Goal: Task Accomplishment & Management: Complete application form

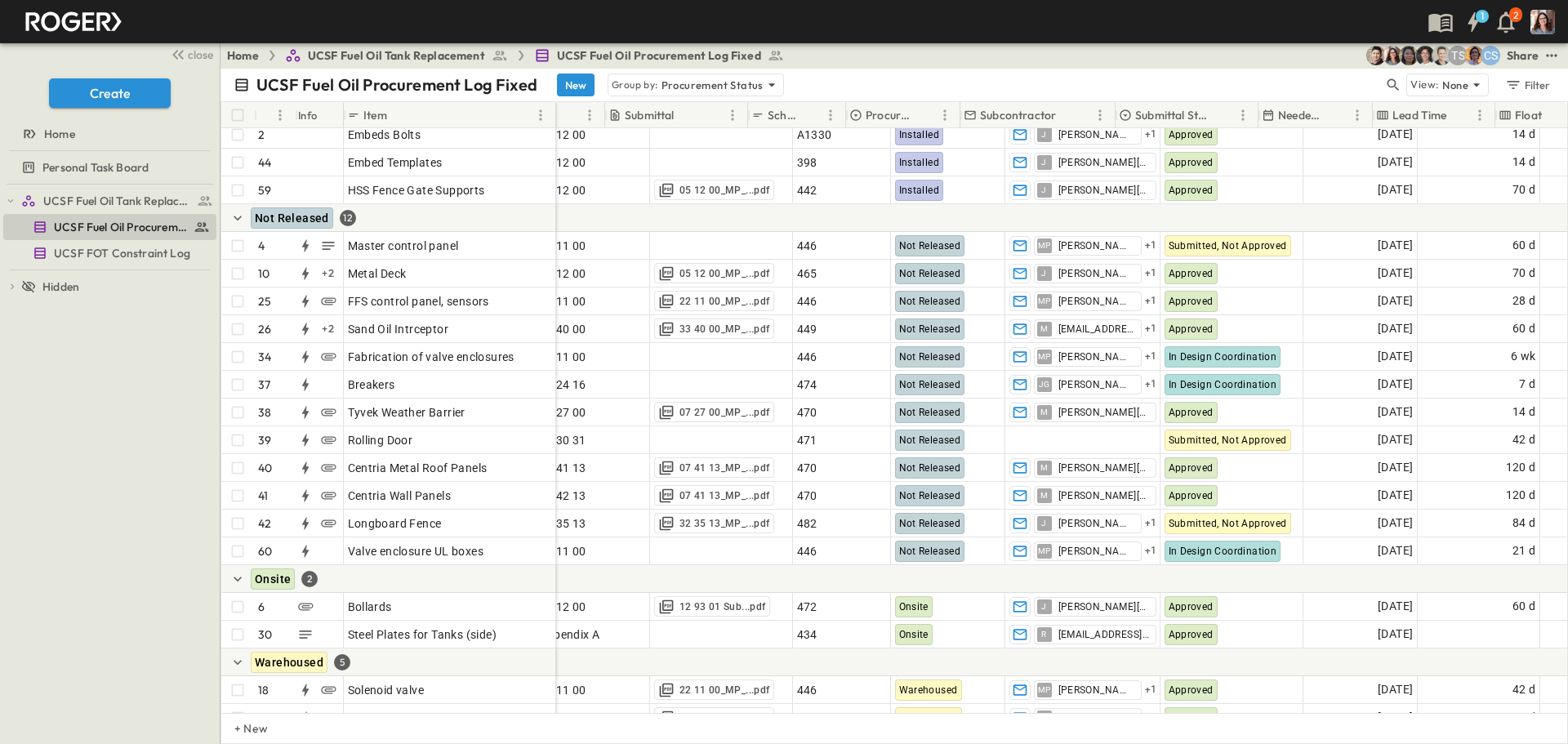
scroll to position [729, 136]
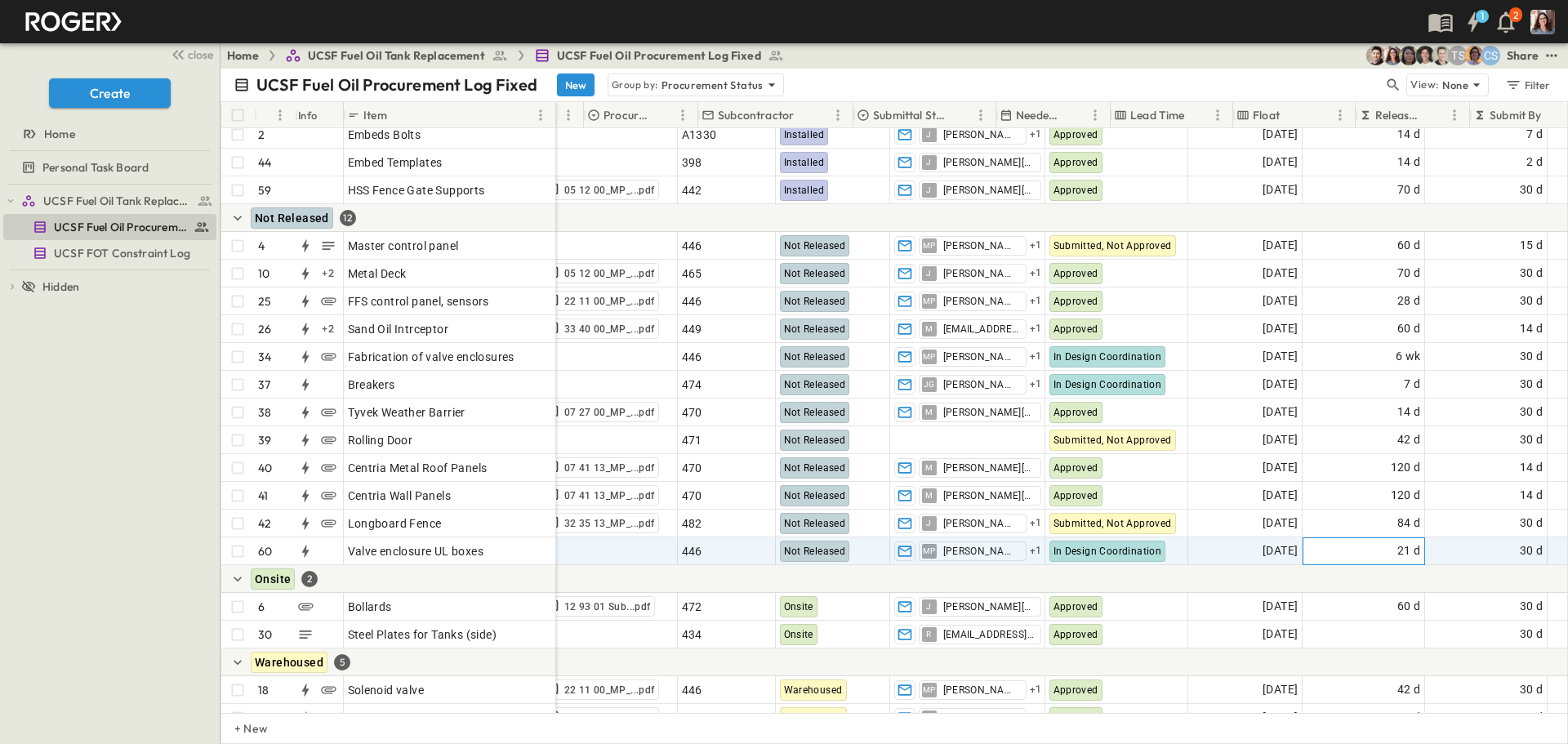
click at [1304, 549] on div "21 d" at bounding box center [1364, 551] width 121 height 26
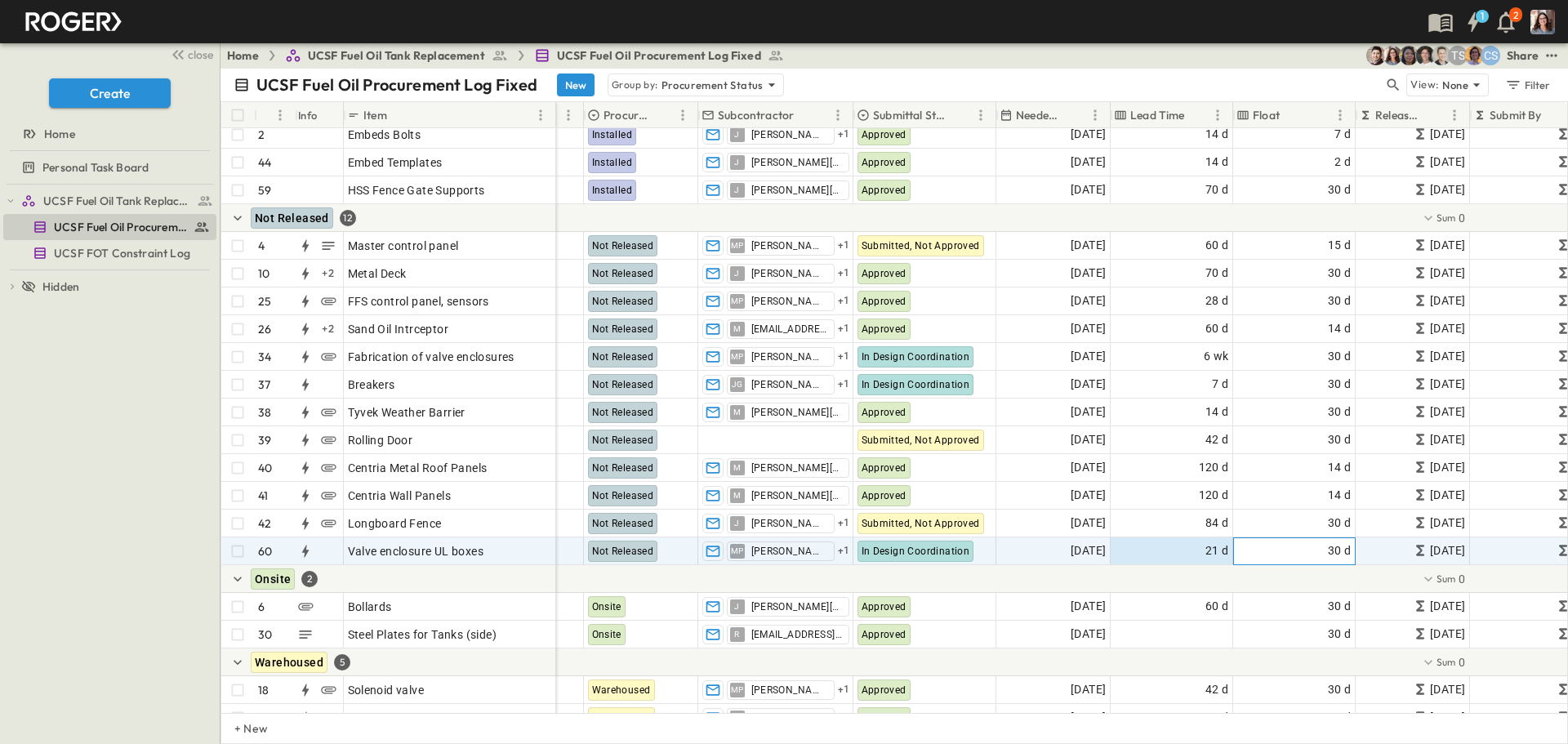
click at [1337, 541] on span "30 d" at bounding box center [1340, 550] width 24 height 19
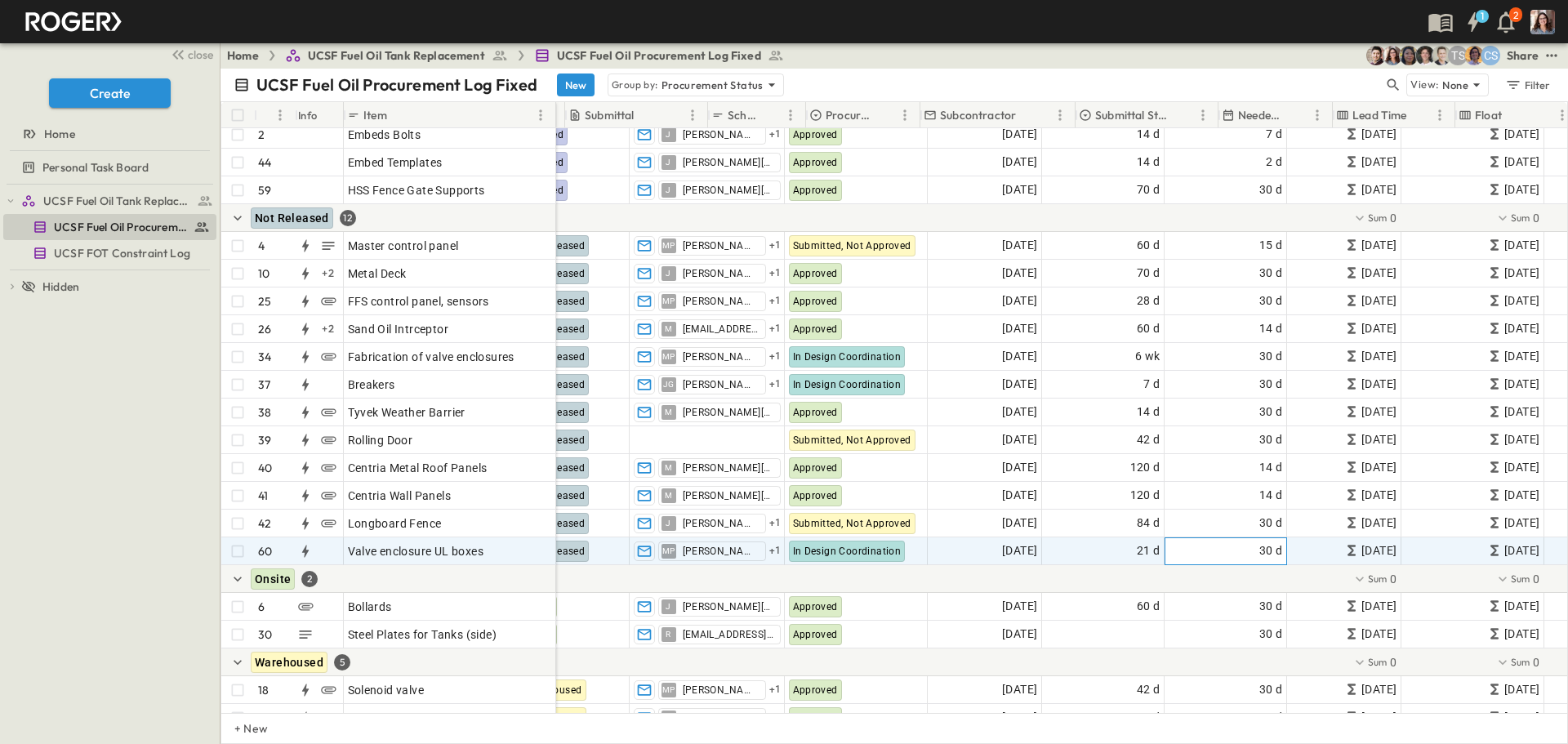
scroll to position [729, 0]
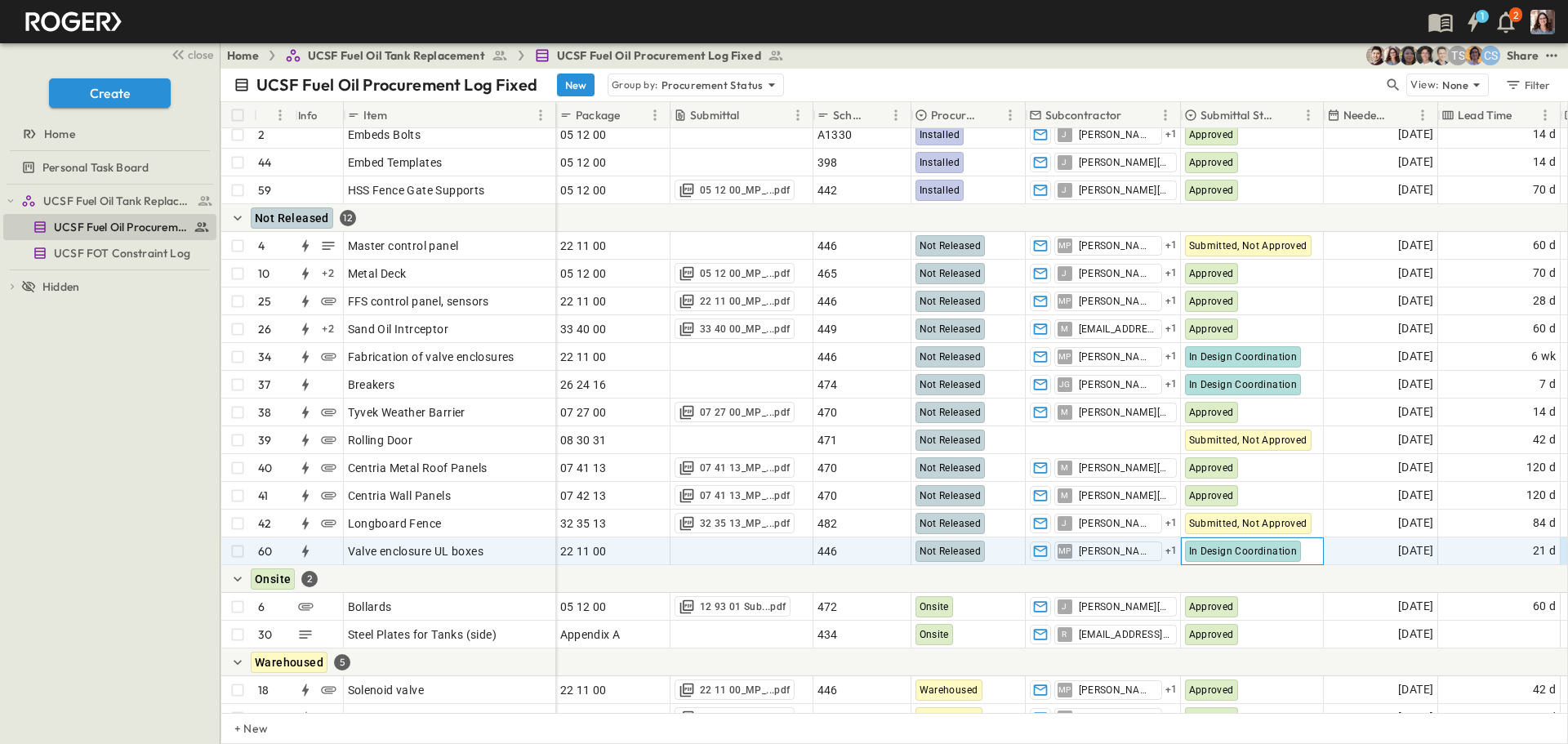
click at [1204, 548] on span "In Design Coordination" at bounding box center [1243, 551] width 108 height 12
click at [1313, 554] on div "In Design Coordination" at bounding box center [1252, 551] width 140 height 25
click at [1311, 553] on div "In Design Coordination" at bounding box center [1252, 551] width 140 height 25
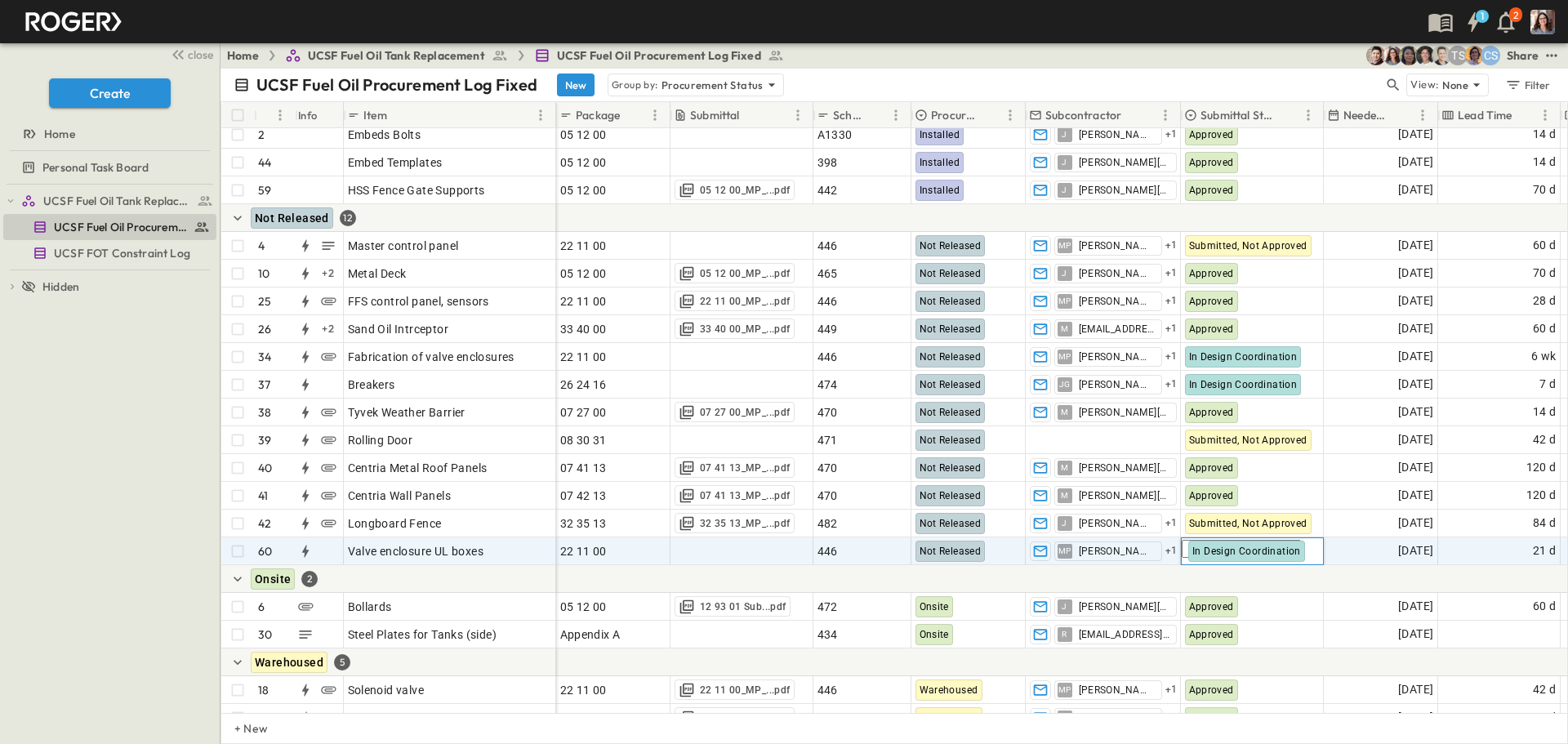
click at [1268, 577] on div at bounding box center [1249, 578] width 1385 height 27
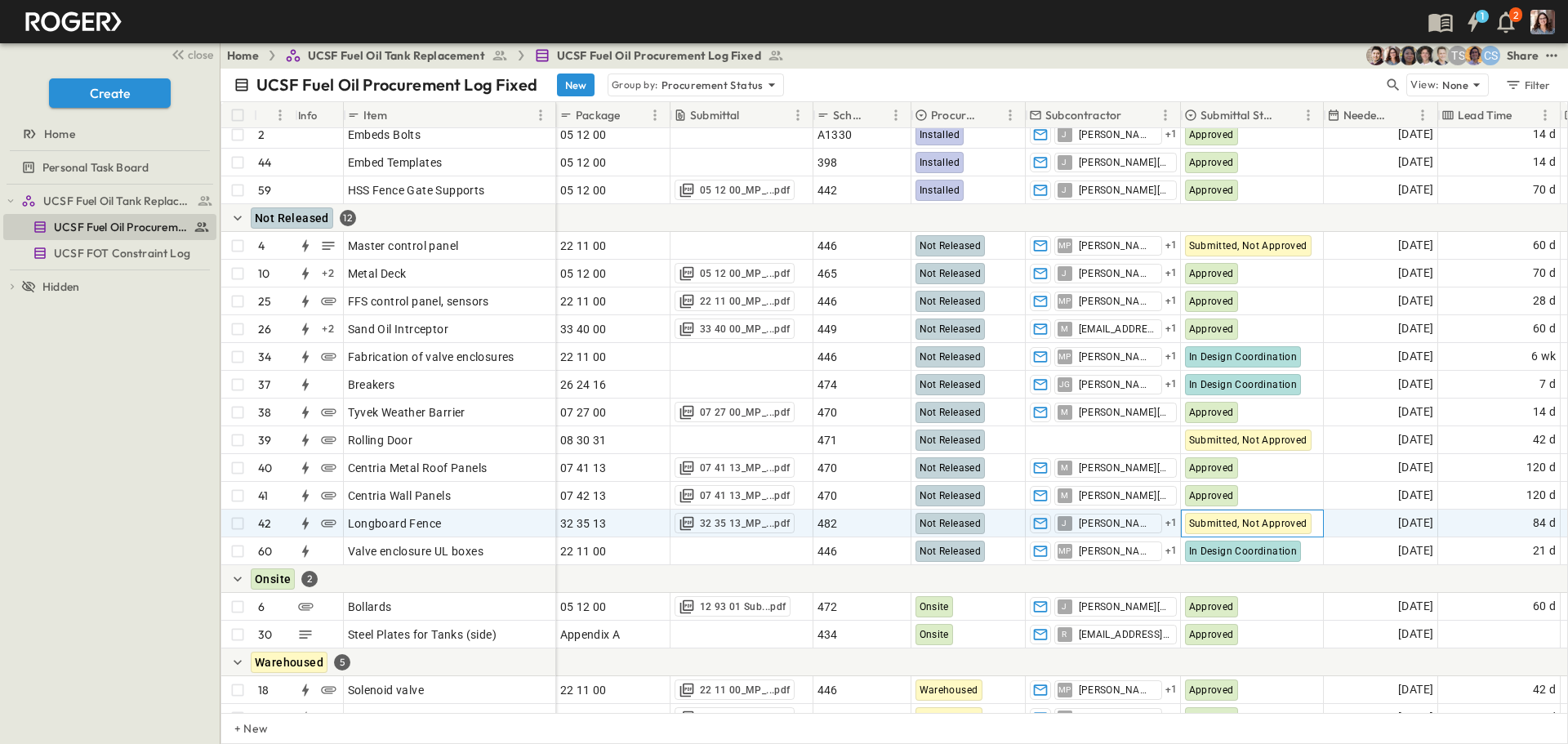
click at [1312, 525] on div "Submitted, Not Approved" at bounding box center [1252, 523] width 141 height 26
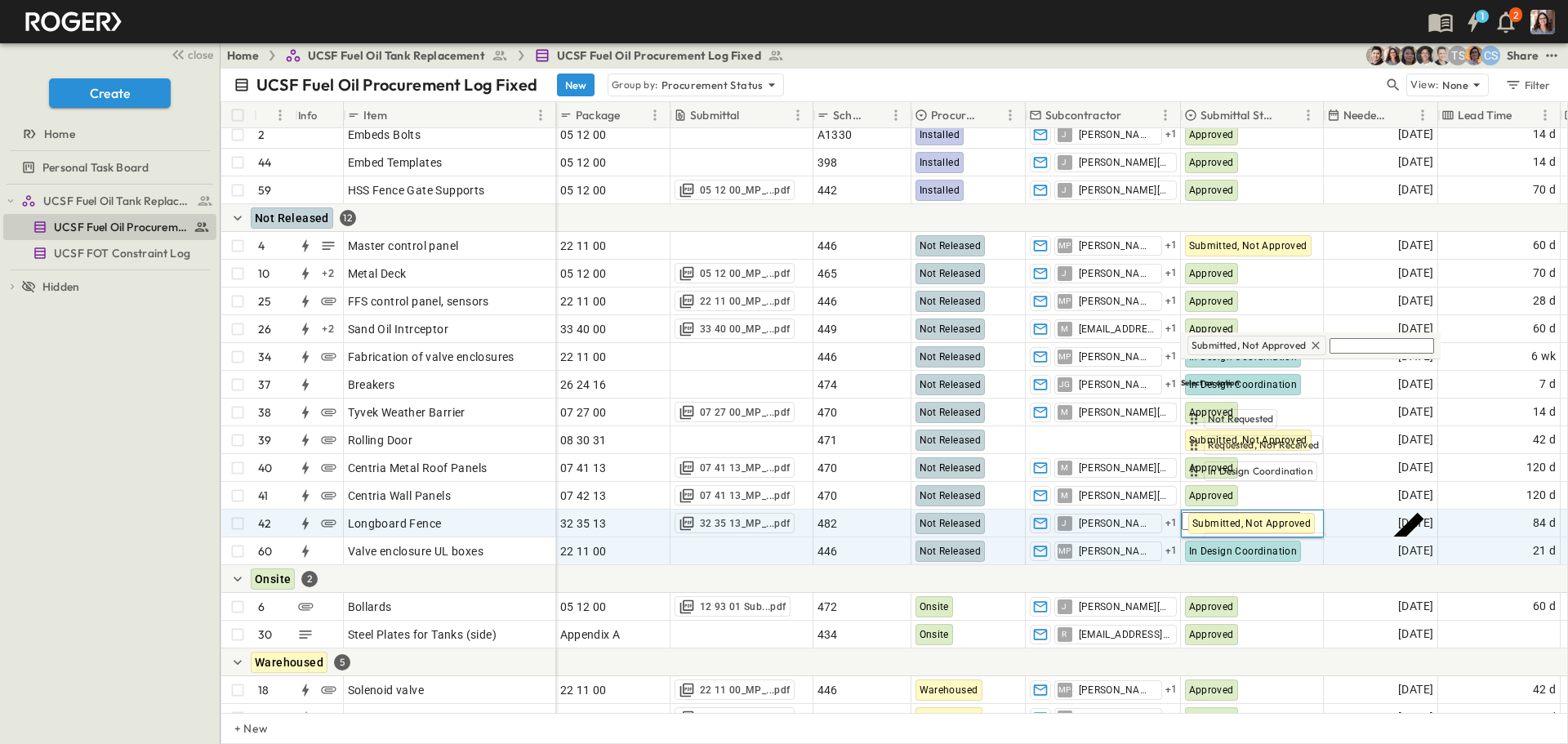
click at [1226, 606] on span "Approved" at bounding box center [1230, 613] width 44 height 13
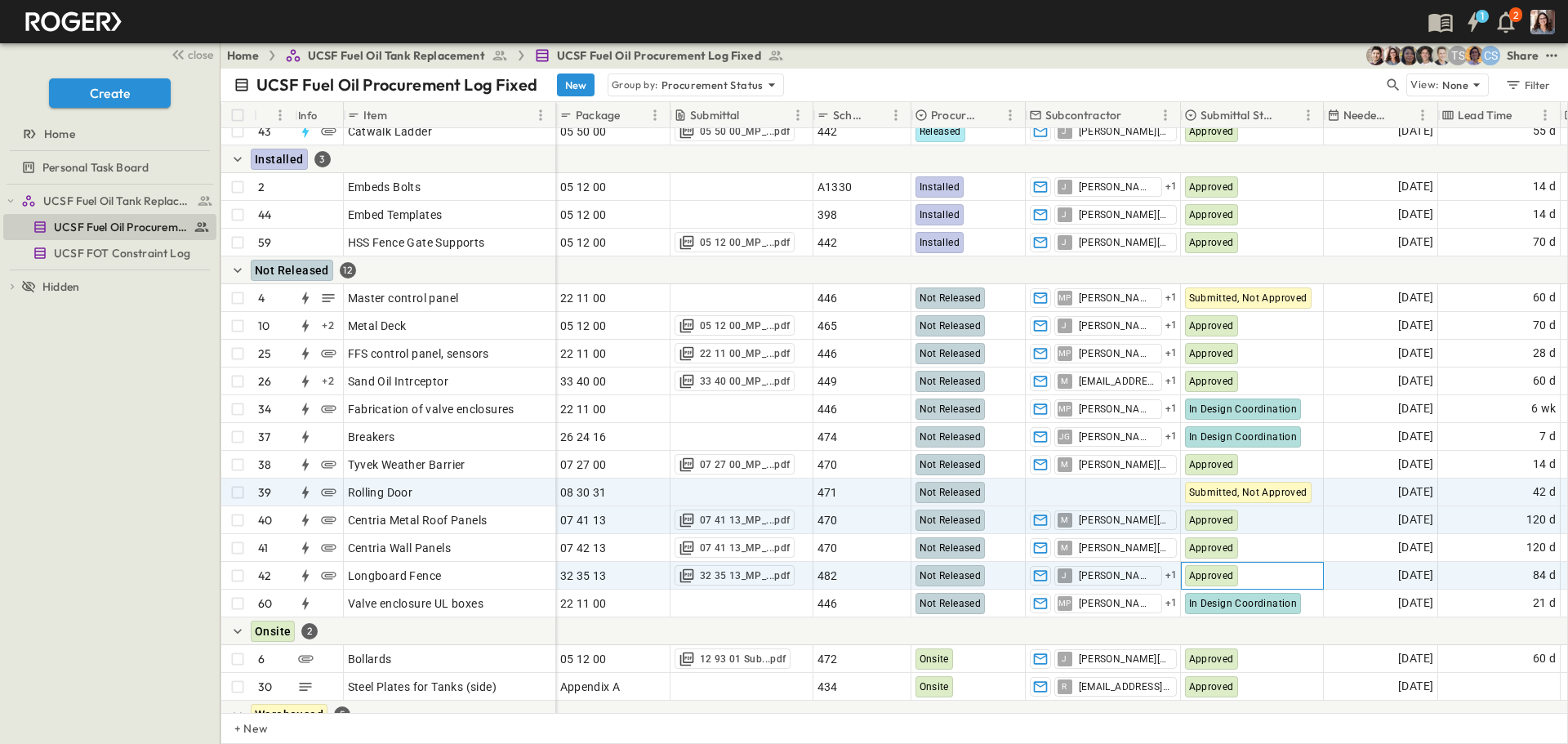
scroll to position [647, 0]
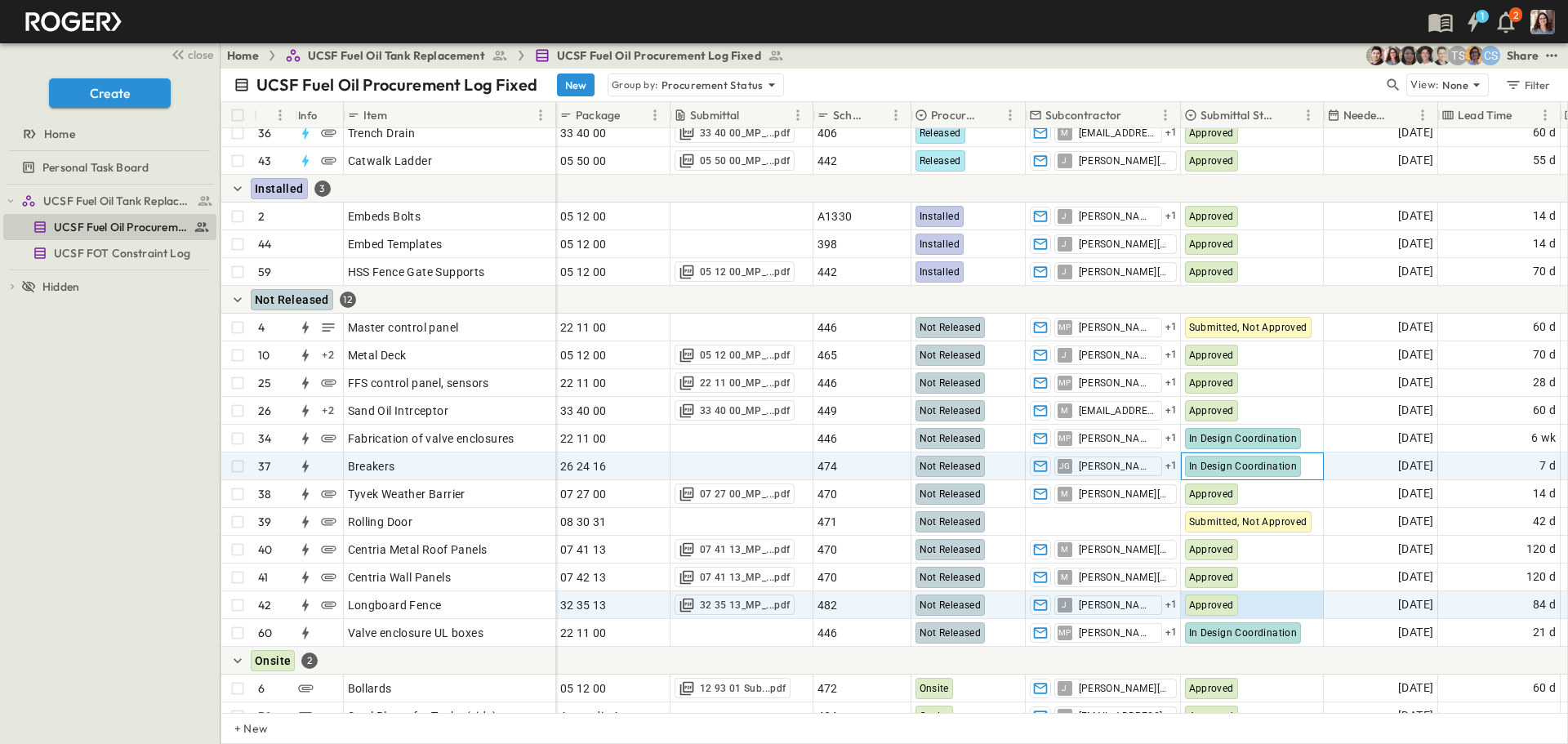
click at [1315, 464] on div "In Design Coordination" at bounding box center [1252, 466] width 141 height 26
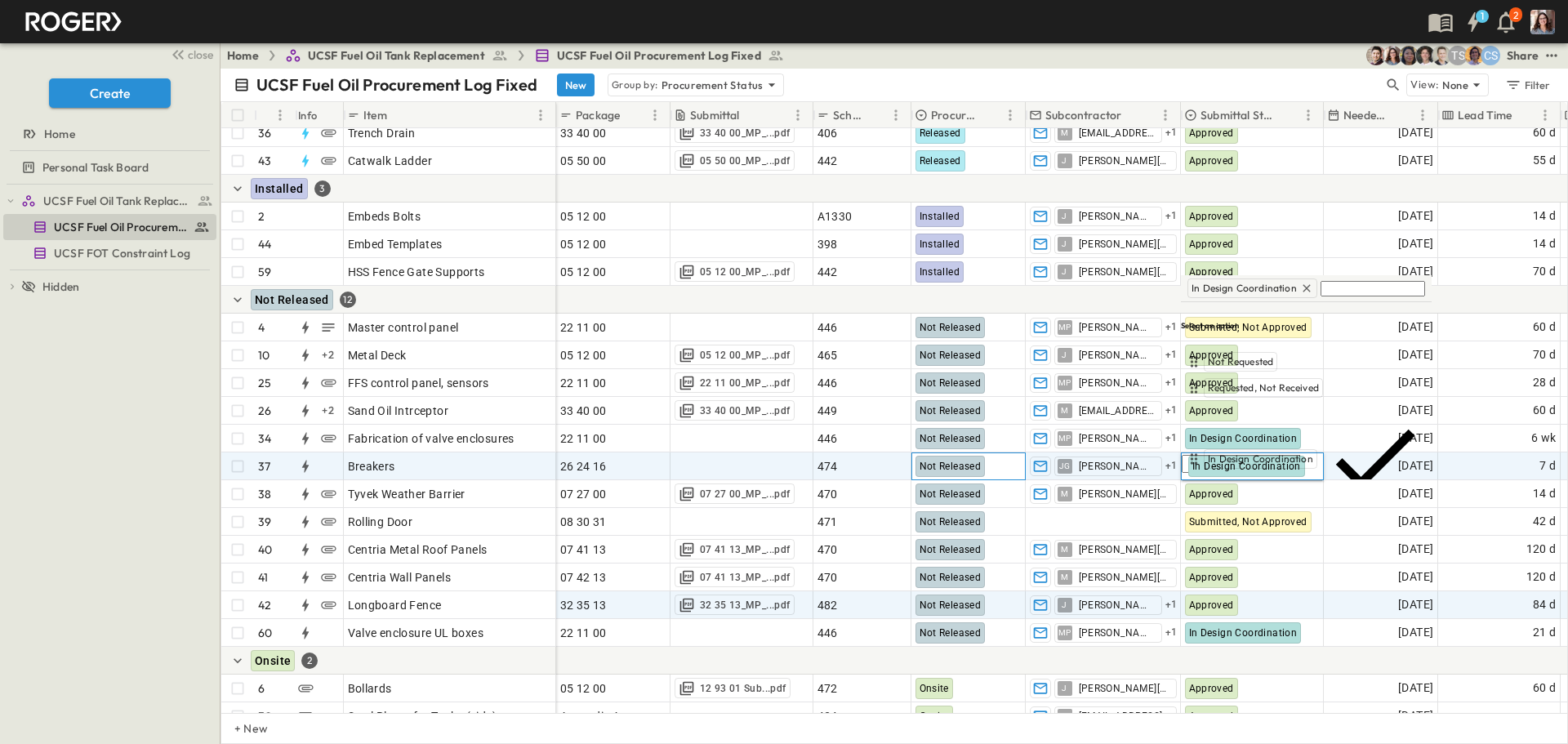
click at [1014, 469] on div "Not Released" at bounding box center [968, 466] width 113 height 26
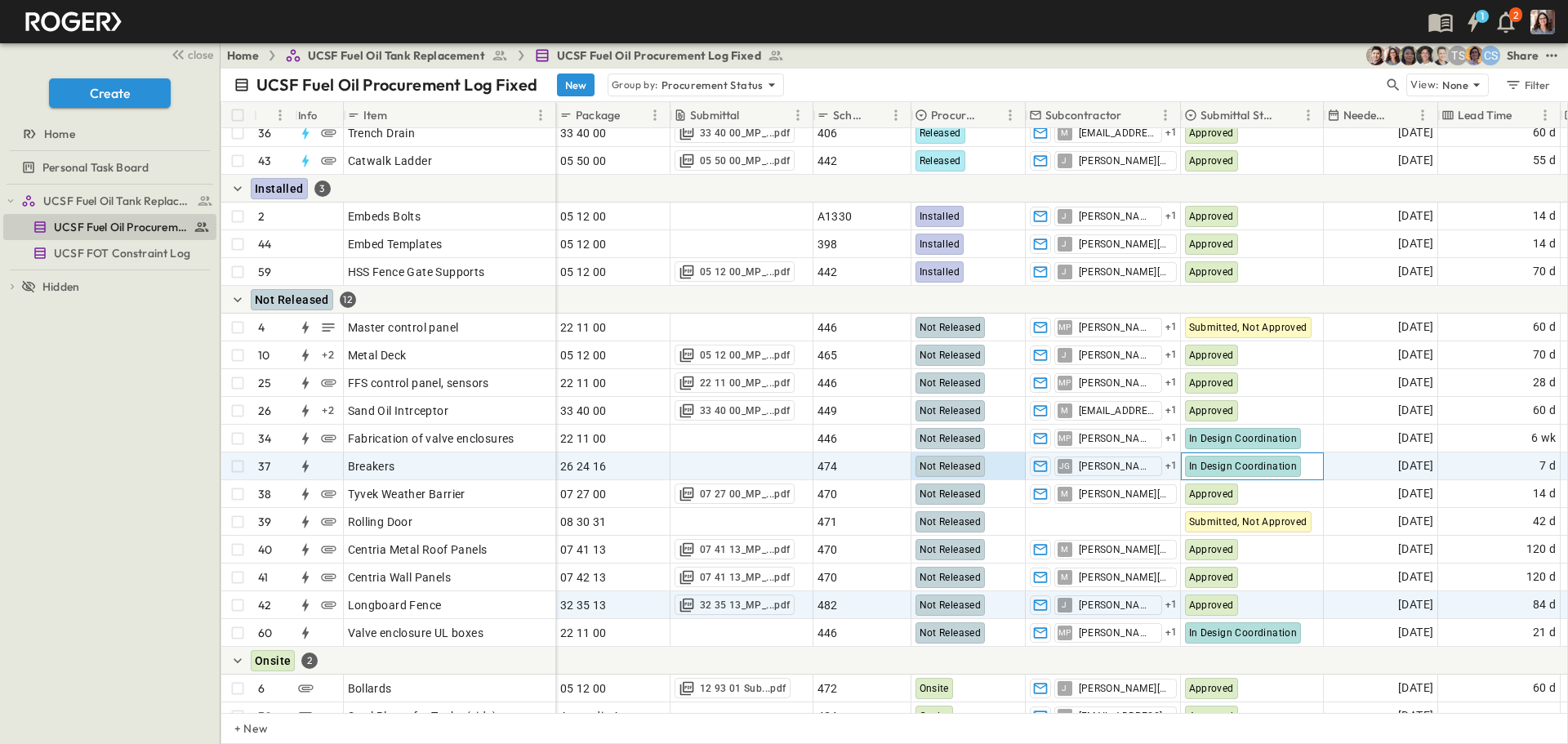
click at [1313, 466] on div "In Design Coordination" at bounding box center [1252, 466] width 141 height 26
click at [1312, 466] on body "1 2 close Create Home Personal Task Board UCSF Fuel Oil Tank Replacement UCSF F…" at bounding box center [784, 372] width 1568 height 744
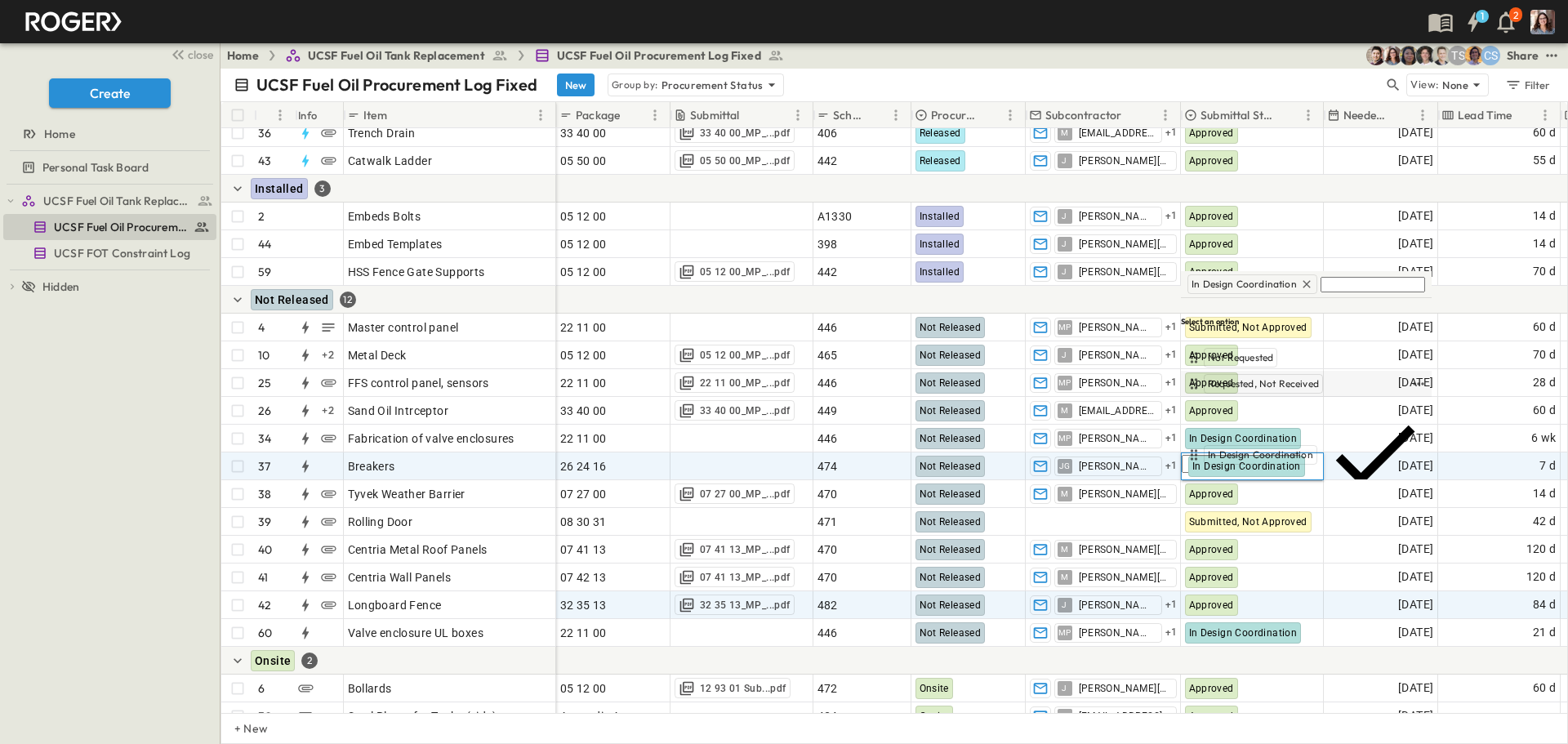
click at [1264, 383] on span "Requested, Not Received" at bounding box center [1264, 383] width 111 height 13
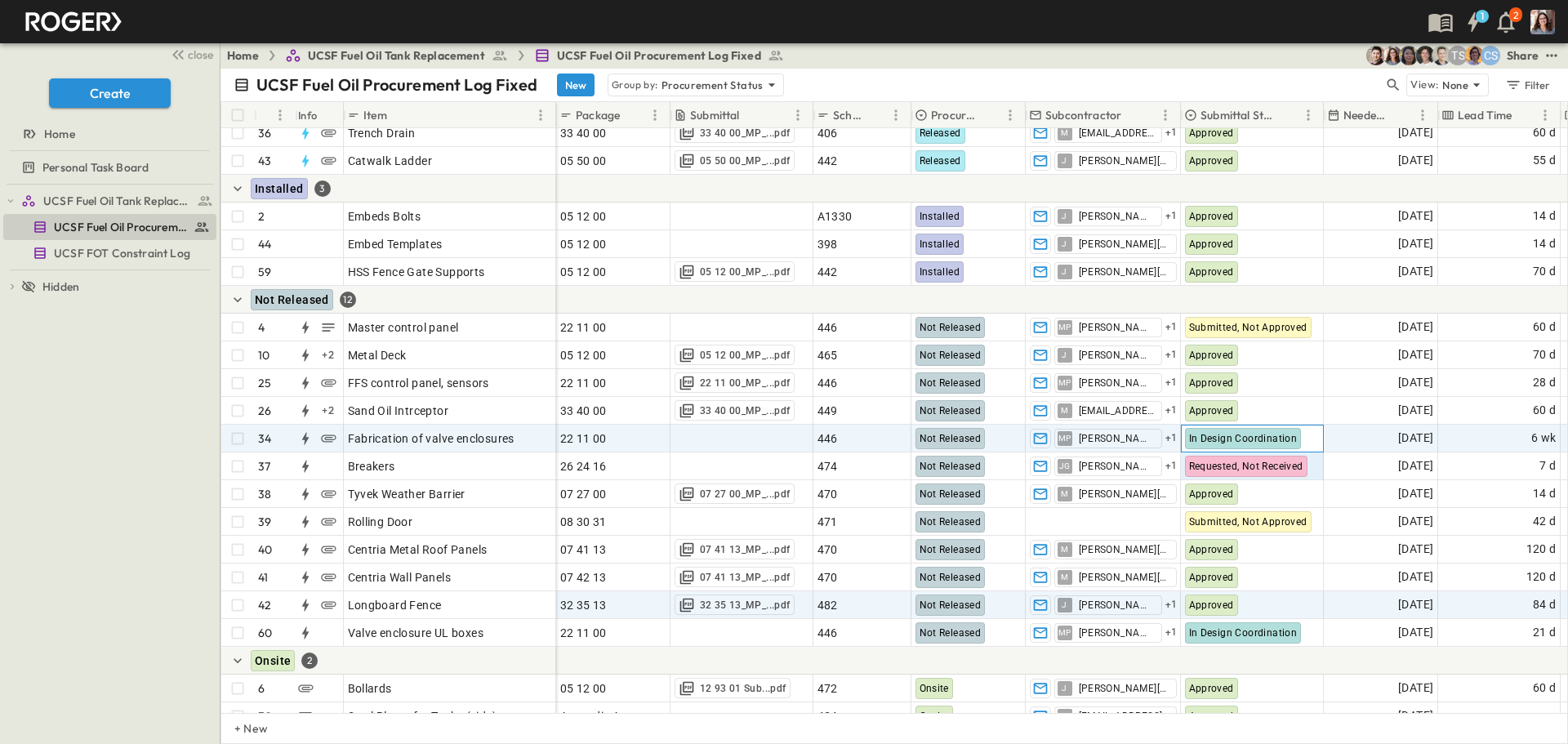
click at [1314, 433] on div "In Design Coordination" at bounding box center [1252, 438] width 141 height 26
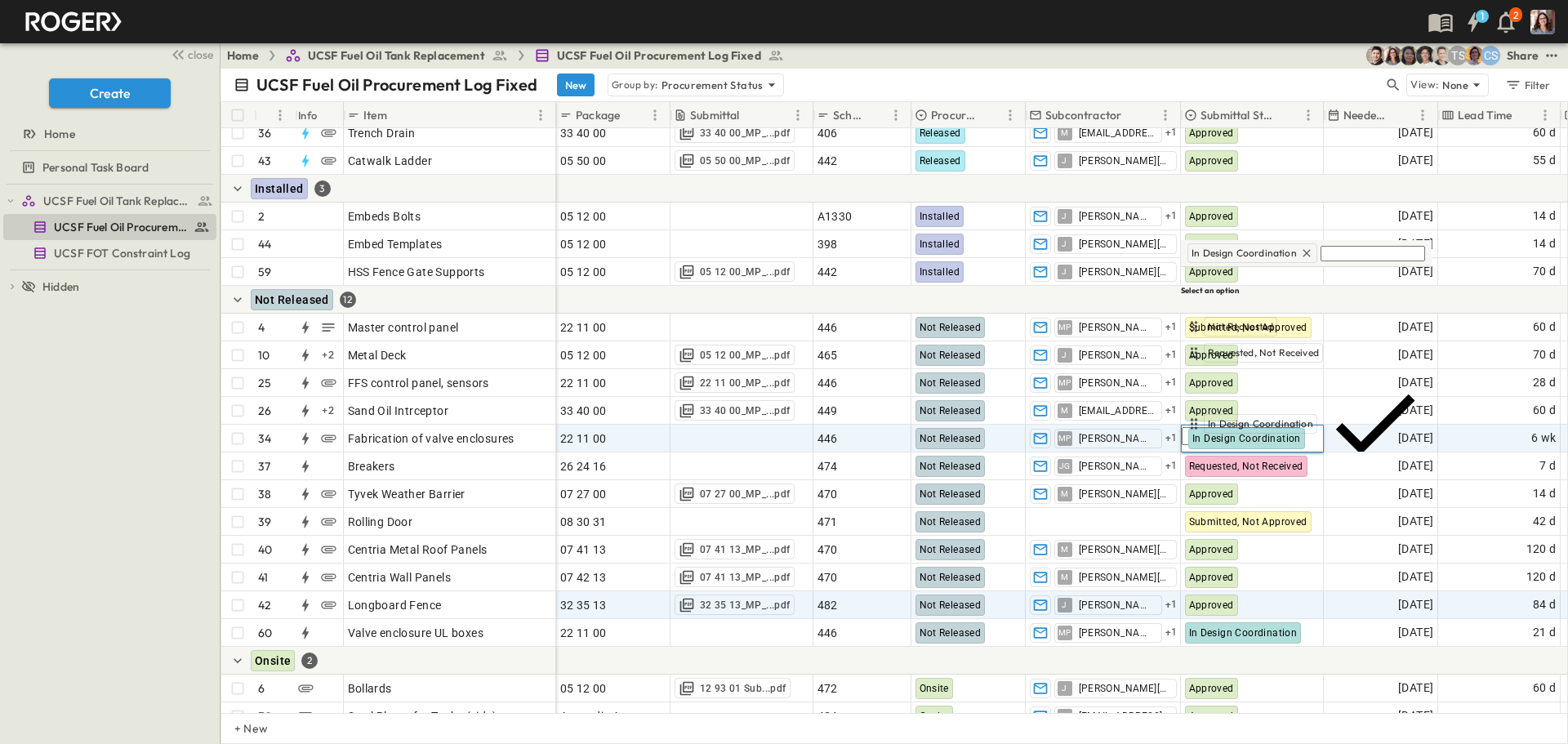
click at [1277, 488] on span "Submitted, Not Approved" at bounding box center [1266, 494] width 115 height 13
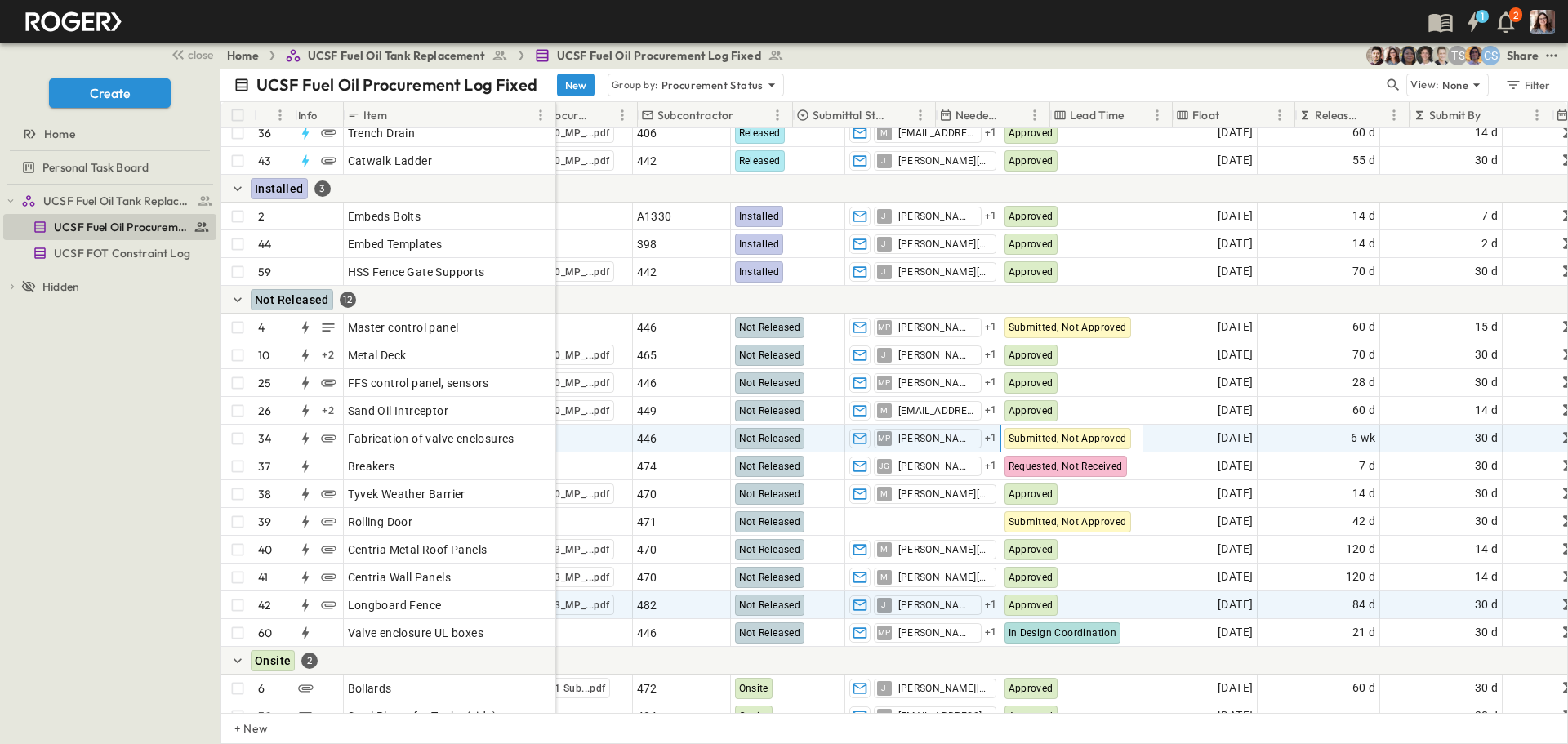
scroll to position [647, 388]
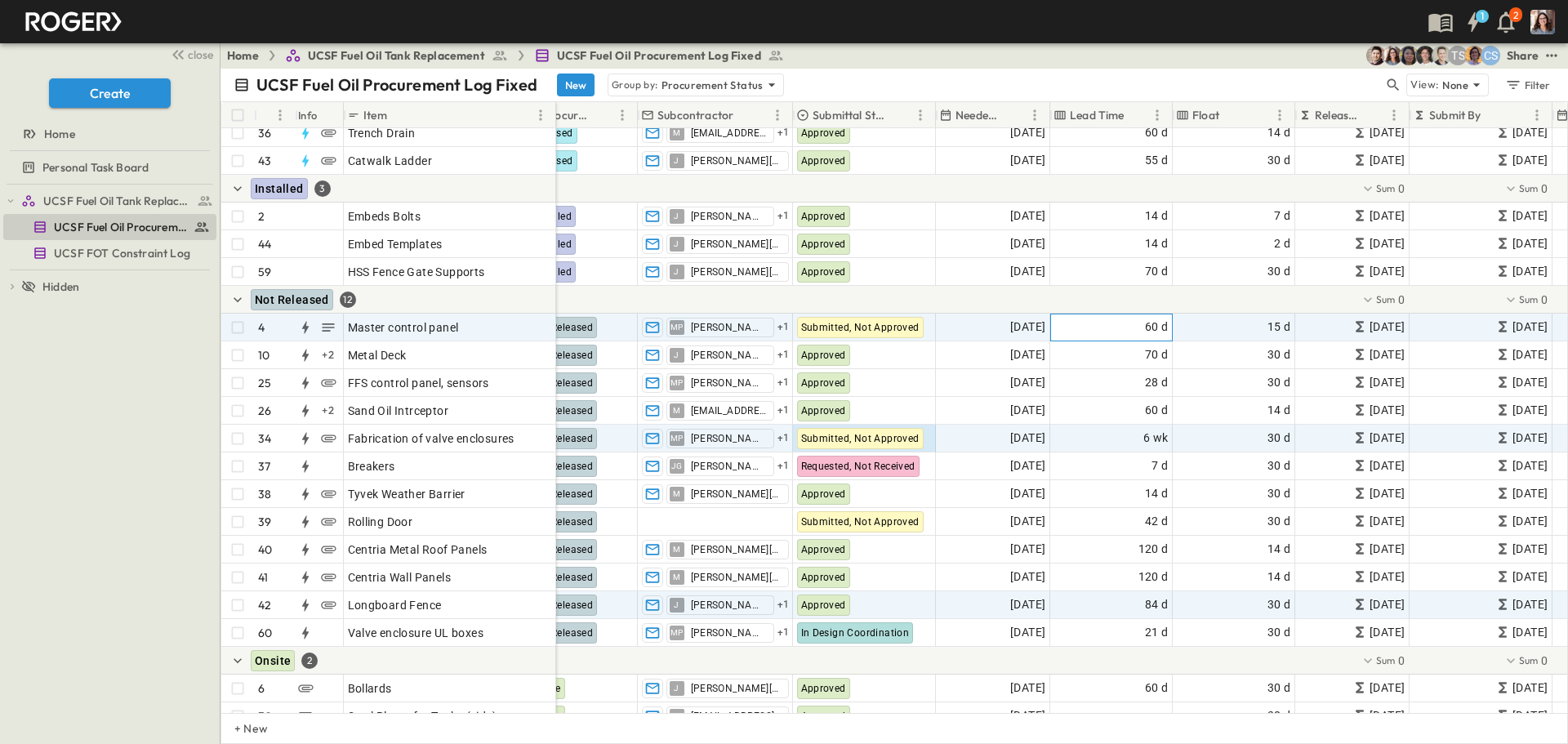
click at [1129, 328] on div "60 d" at bounding box center [1112, 327] width 121 height 26
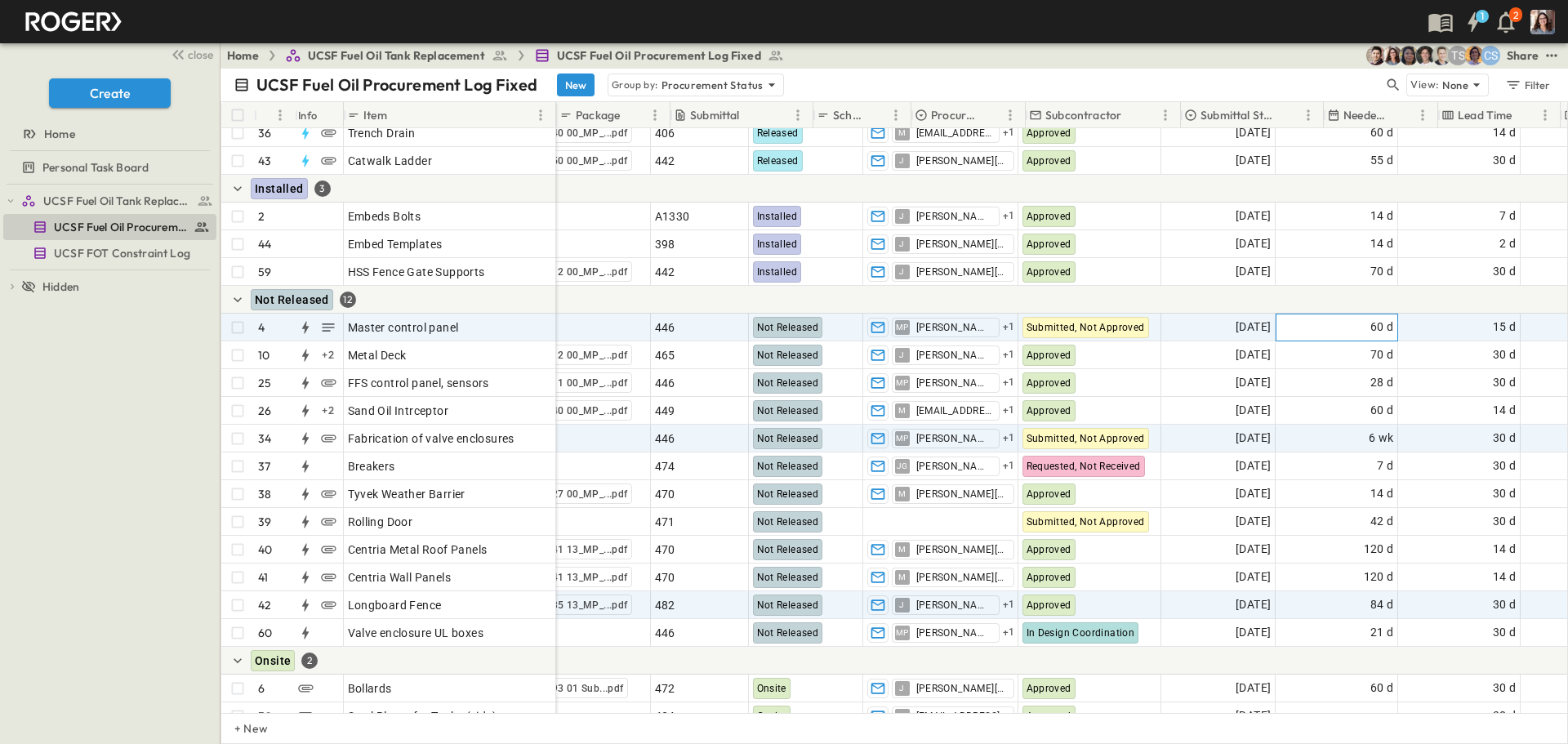
scroll to position [647, 0]
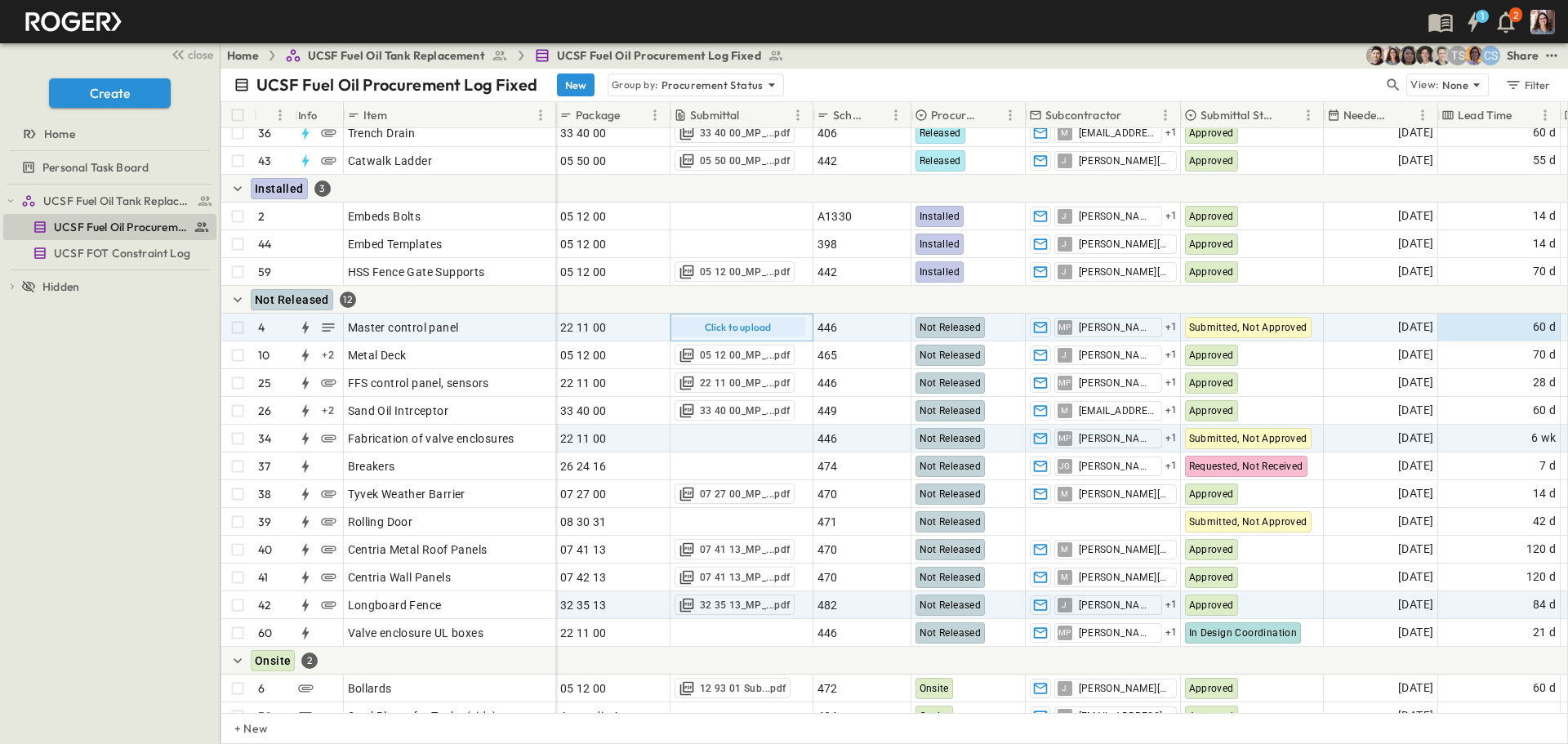
click at [763, 330] on p "Click to upload" at bounding box center [739, 327] width 67 height 13
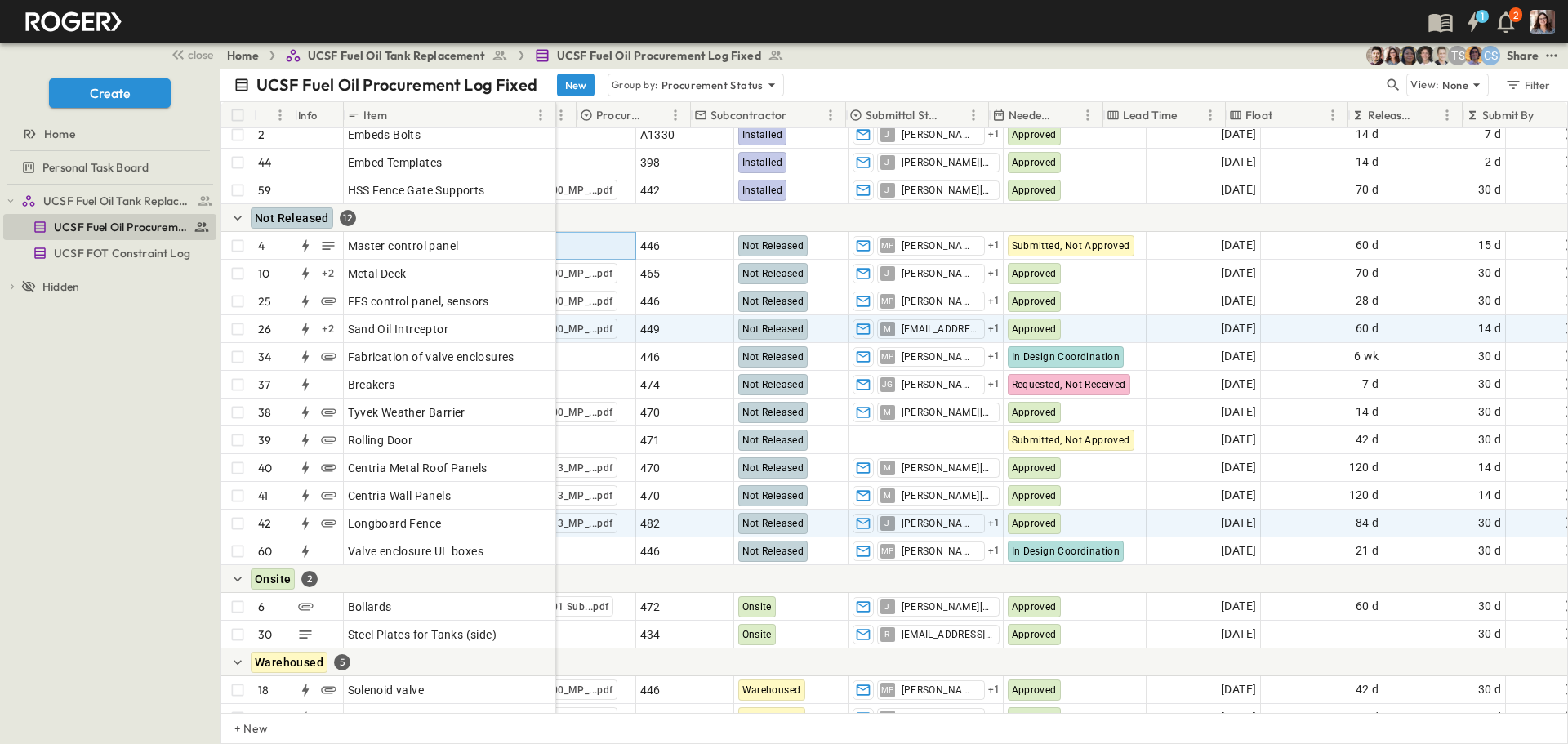
scroll to position [729, 335]
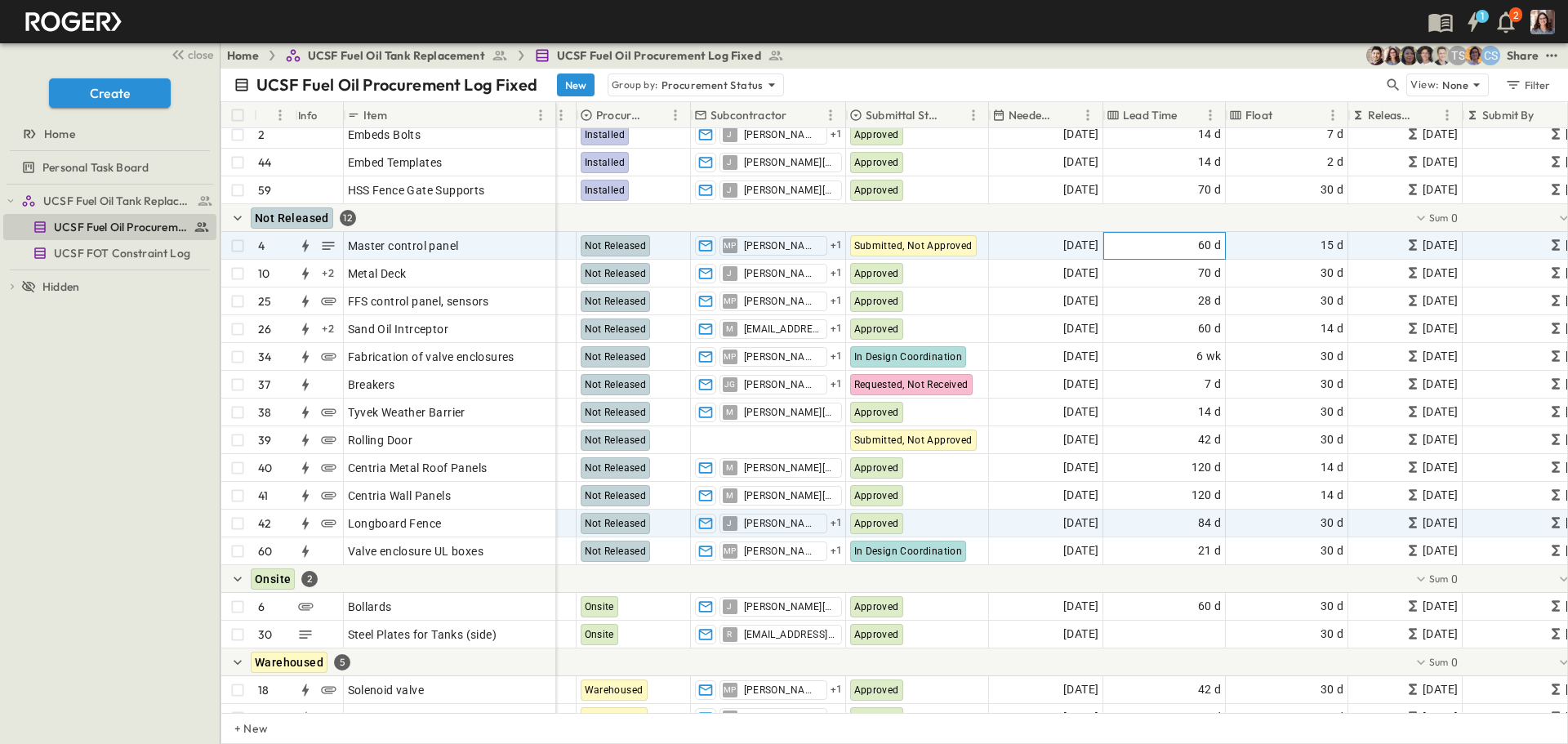
click at [1175, 246] on div "60 d" at bounding box center [1164, 246] width 121 height 26
click at [1175, 246] on body "1 2 close Create Home Personal Task Board UCSF Fuel Oil Tank Replacement UCSF F…" at bounding box center [784, 372] width 1568 height 744
type input "*****"
drag, startPoint x: 1131, startPoint y: 246, endPoint x: 1099, endPoint y: 244, distance: 32.1
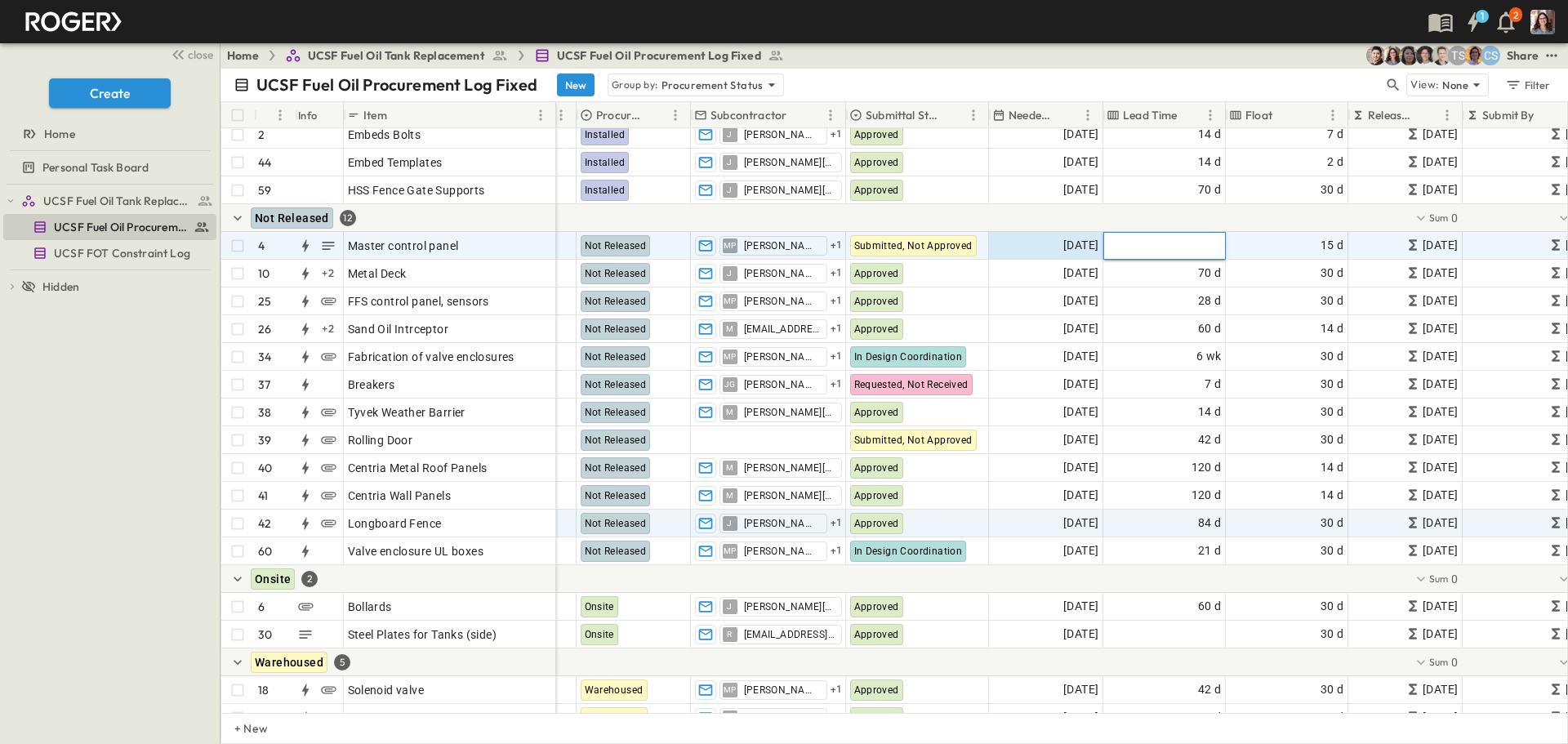
click at [1099, 244] on div "22 11 00 Click to upload 446 Not Released MP [PERSON_NAME] + 1 Submitted, Not A…" at bounding box center [1089, 246] width 1736 height 27
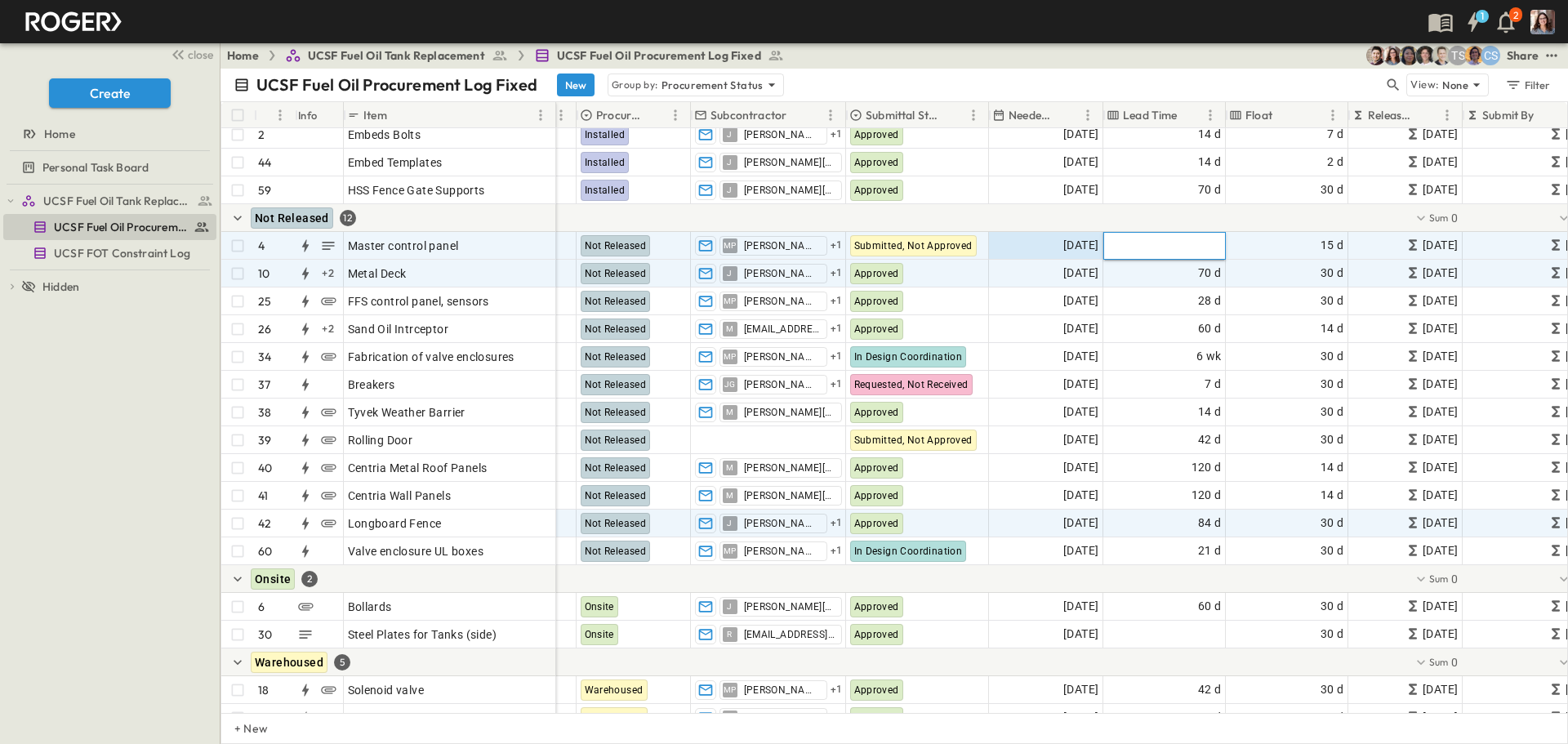
type input "*"
click at [1171, 272] on div "70 d" at bounding box center [1164, 273] width 121 height 26
click at [1209, 248] on span "4 wk" at bounding box center [1210, 245] width 26 height 19
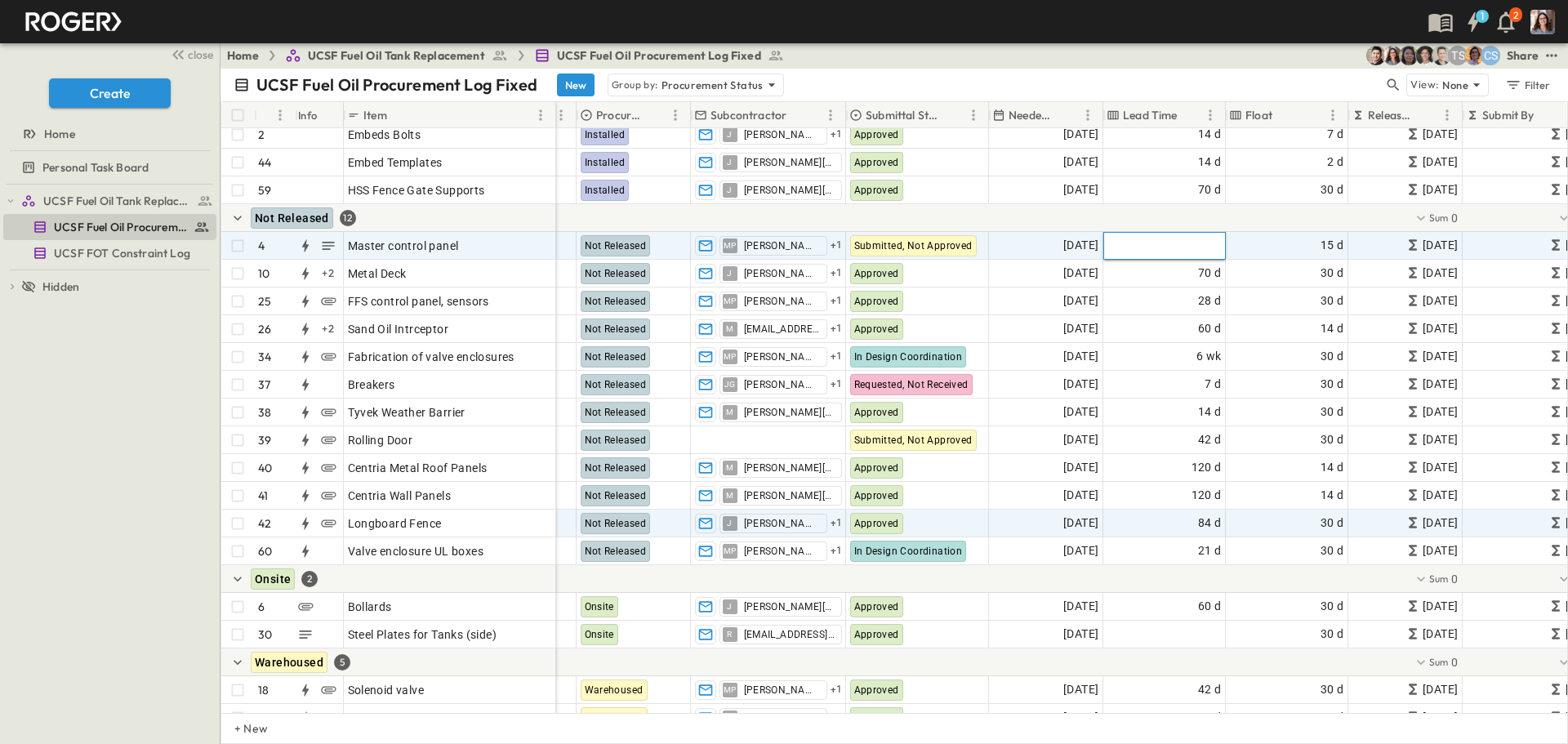
click at [1204, 240] on div "* ​ wks ***** ​" at bounding box center [1164, 245] width 120 height 233
click at [1165, 240] on body "1 2 close Create Home Personal Task Board UCSF Fuel Oil Tank Replacement UCSF F…" at bounding box center [784, 372] width 1568 height 744
type input "****"
drag, startPoint x: 1127, startPoint y: 245, endPoint x: 1111, endPoint y: 244, distance: 16.0
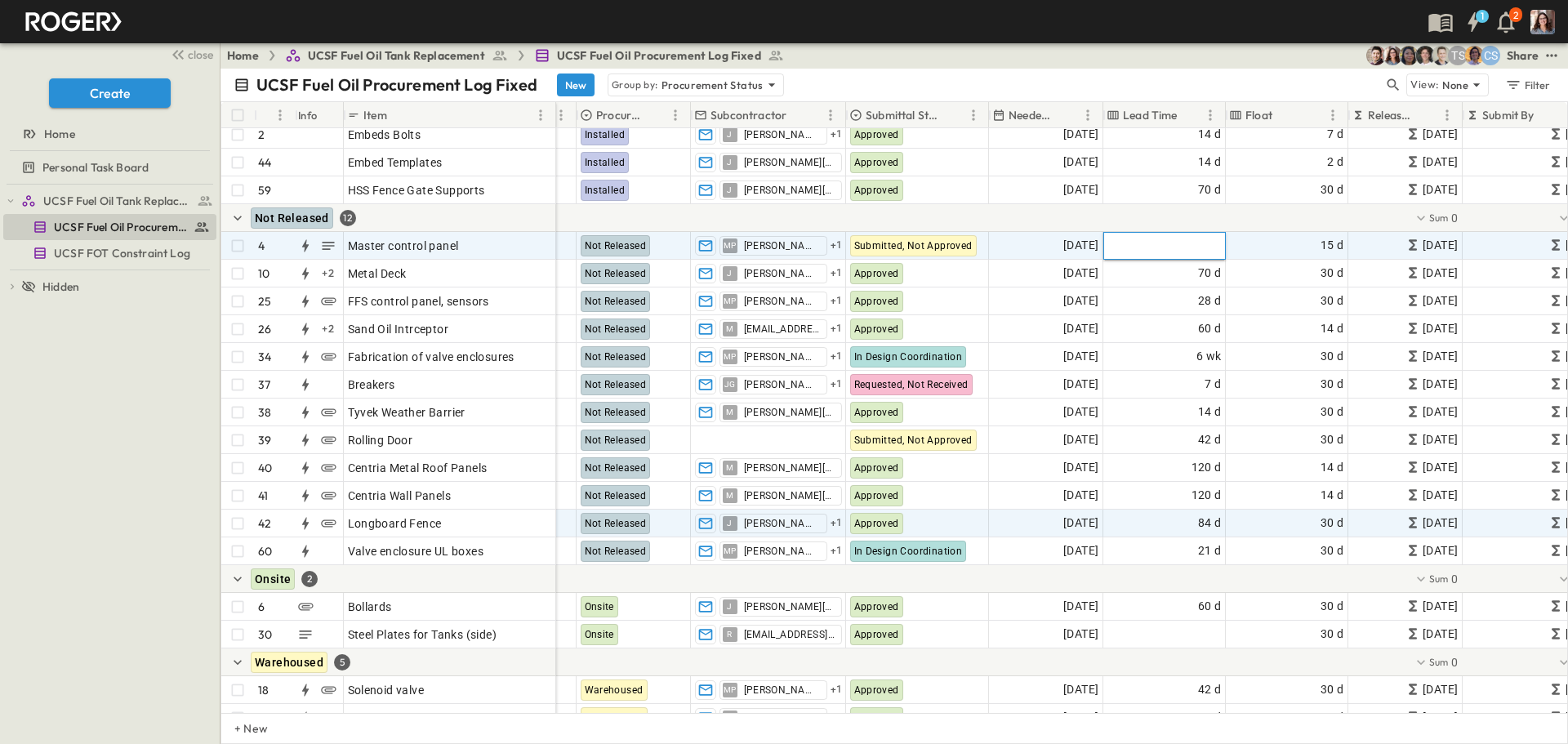
click at [1112, 154] on input "*" at bounding box center [1170, 145] width 119 height 18
type input "**"
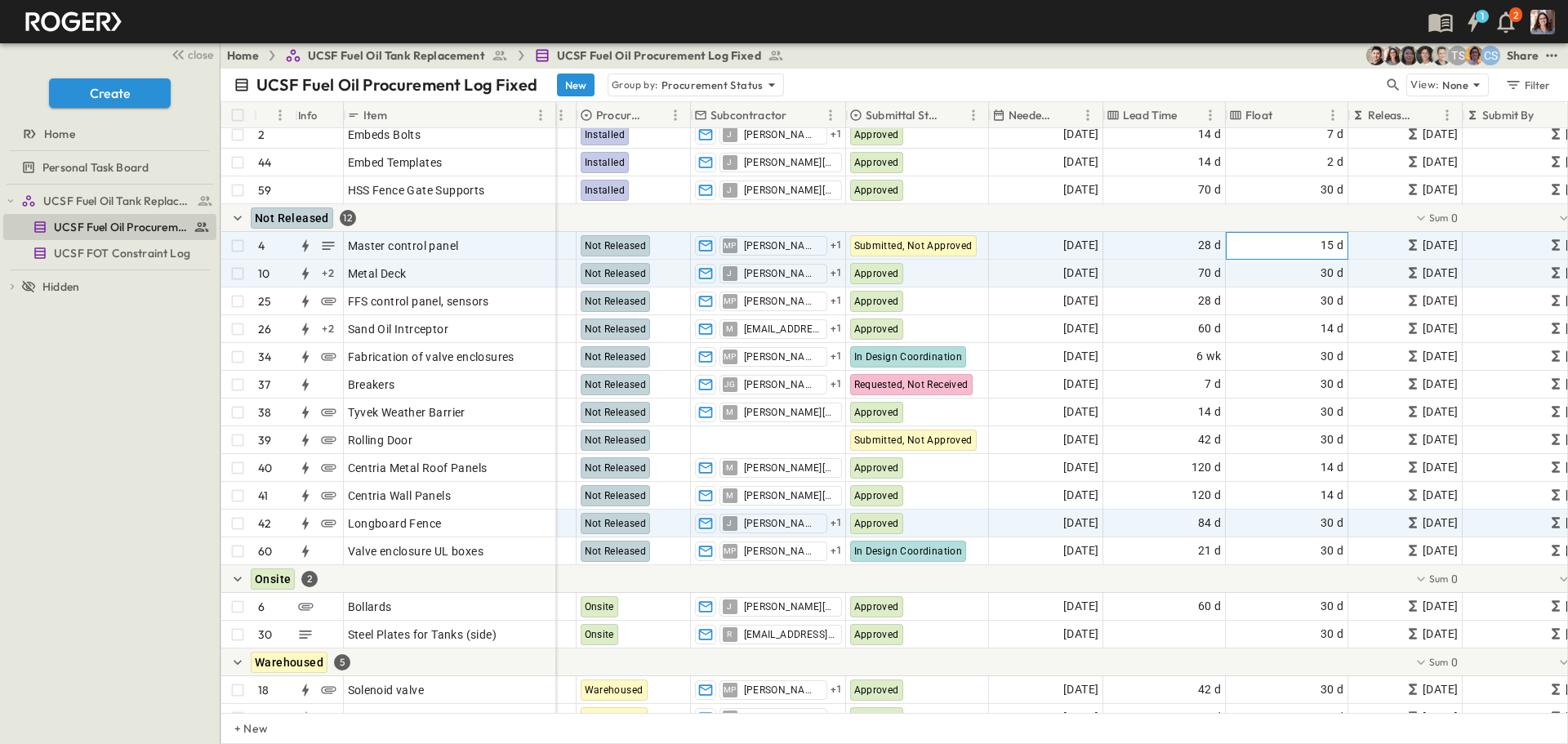
click at [1327, 237] on span "15 d" at bounding box center [1333, 245] width 24 height 19
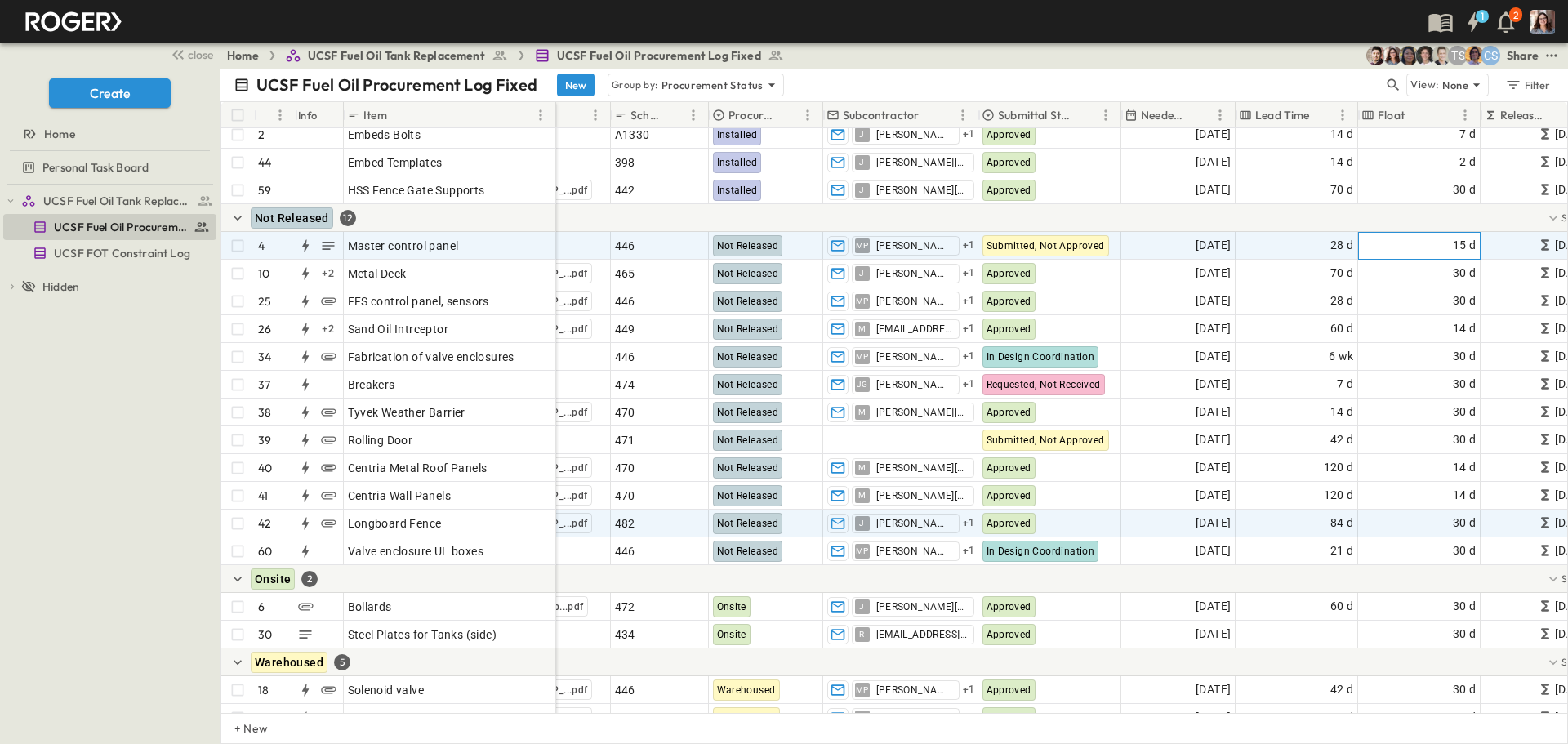
scroll to position [729, 0]
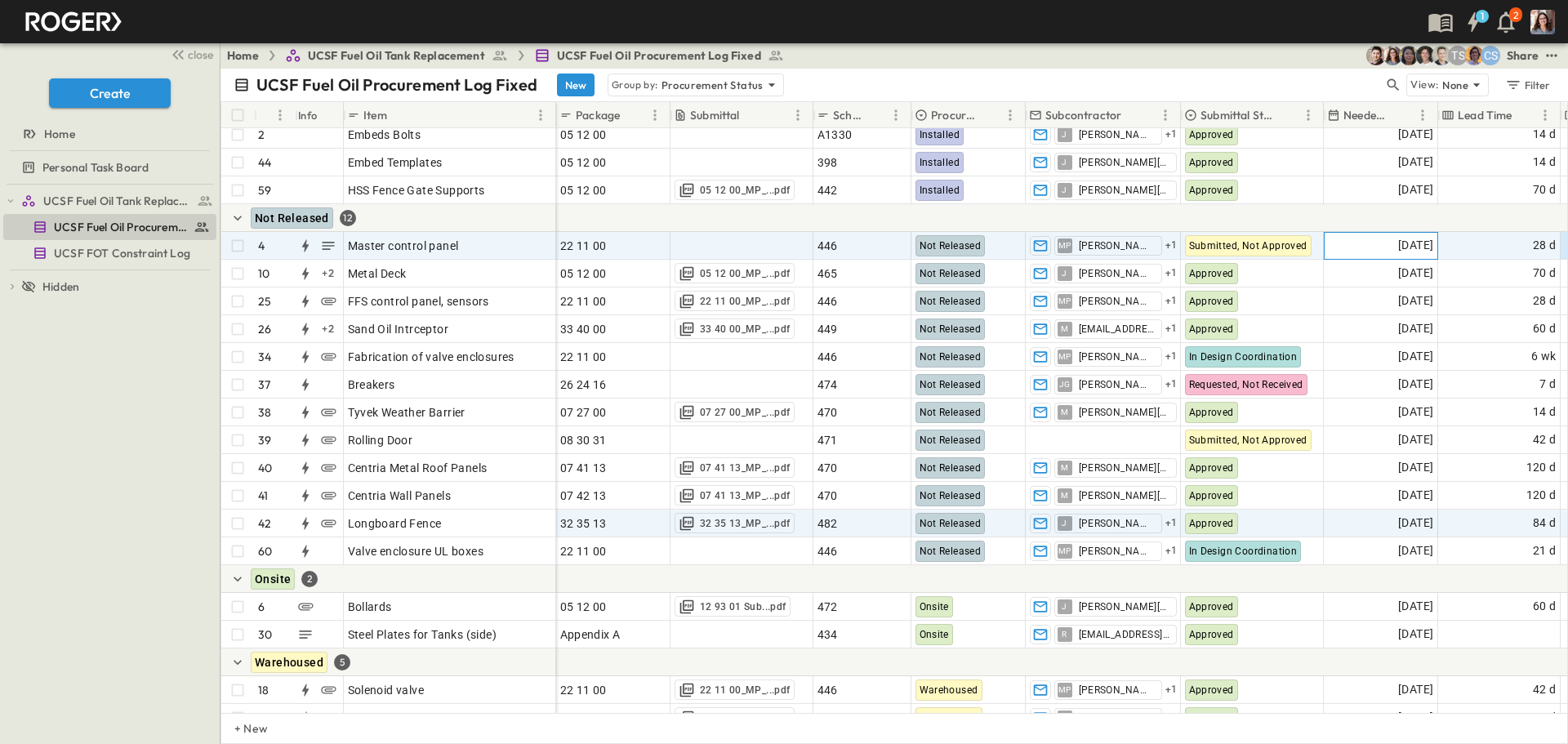
click at [1406, 244] on span "[DATE]" at bounding box center [1416, 245] width 36 height 19
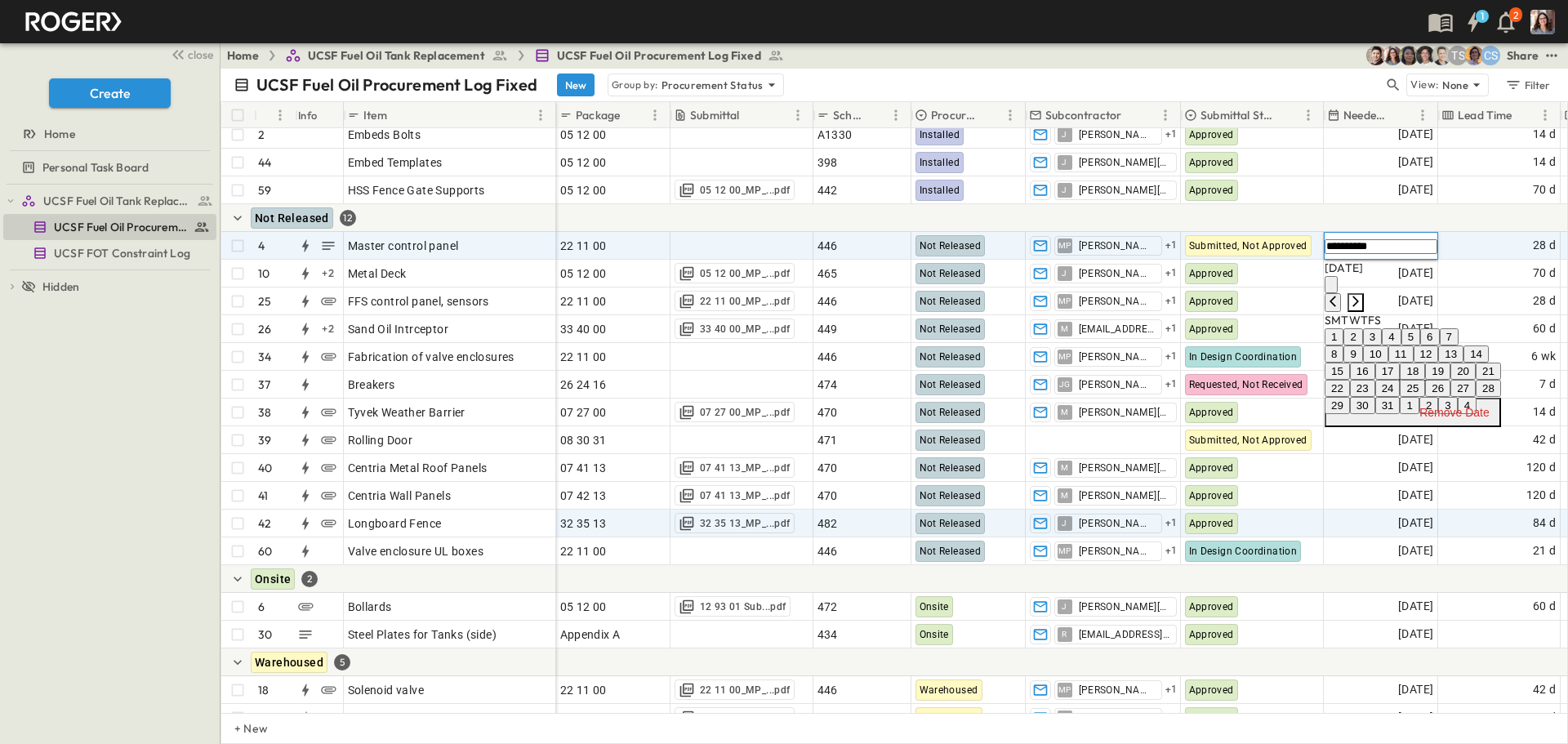
click at [1363, 295] on icon "Next month" at bounding box center [1356, 301] width 13 height 13
click at [1337, 296] on icon "Previous month" at bounding box center [1333, 301] width 6 height 11
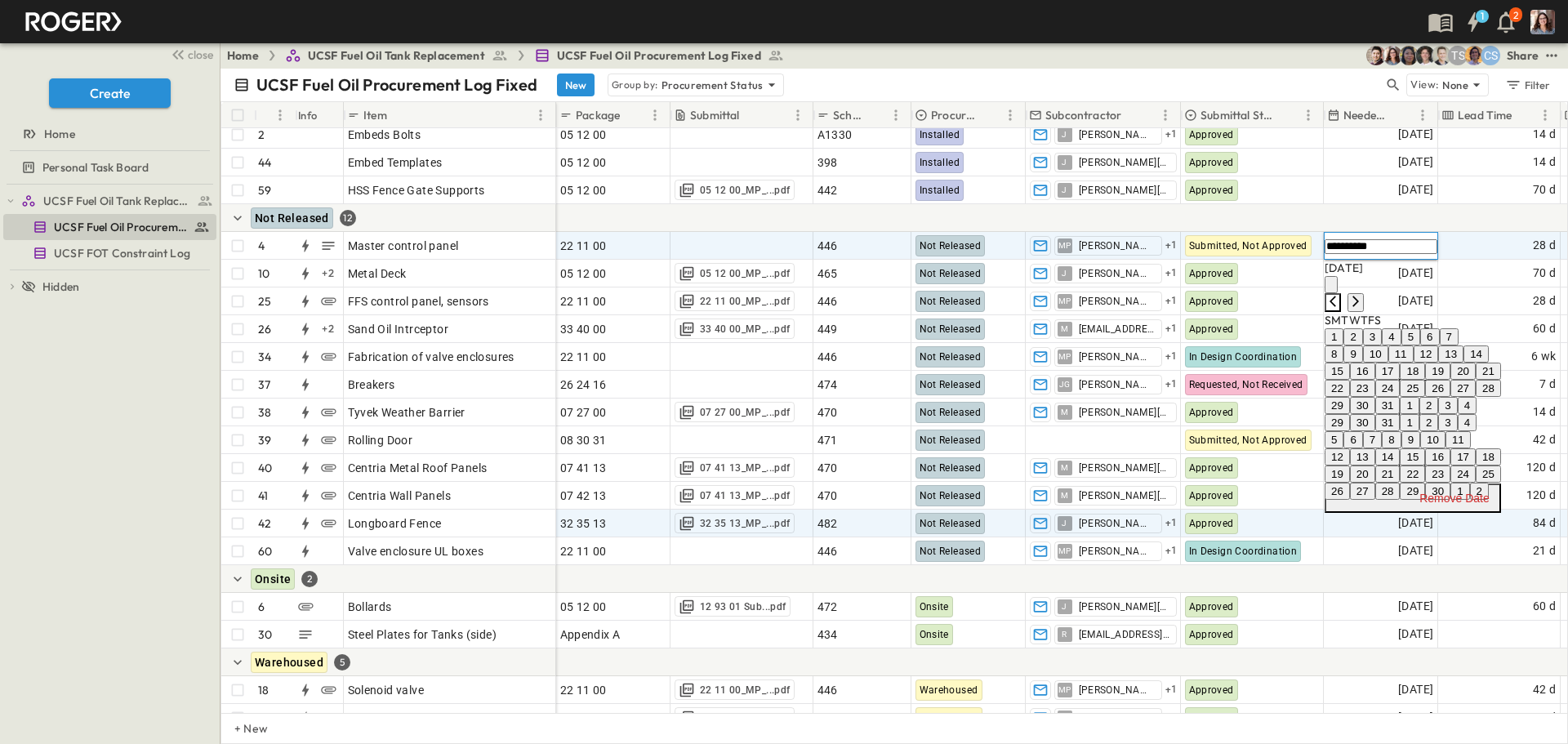
click at [1337, 296] on icon "Previous month" at bounding box center [1333, 301] width 6 height 11
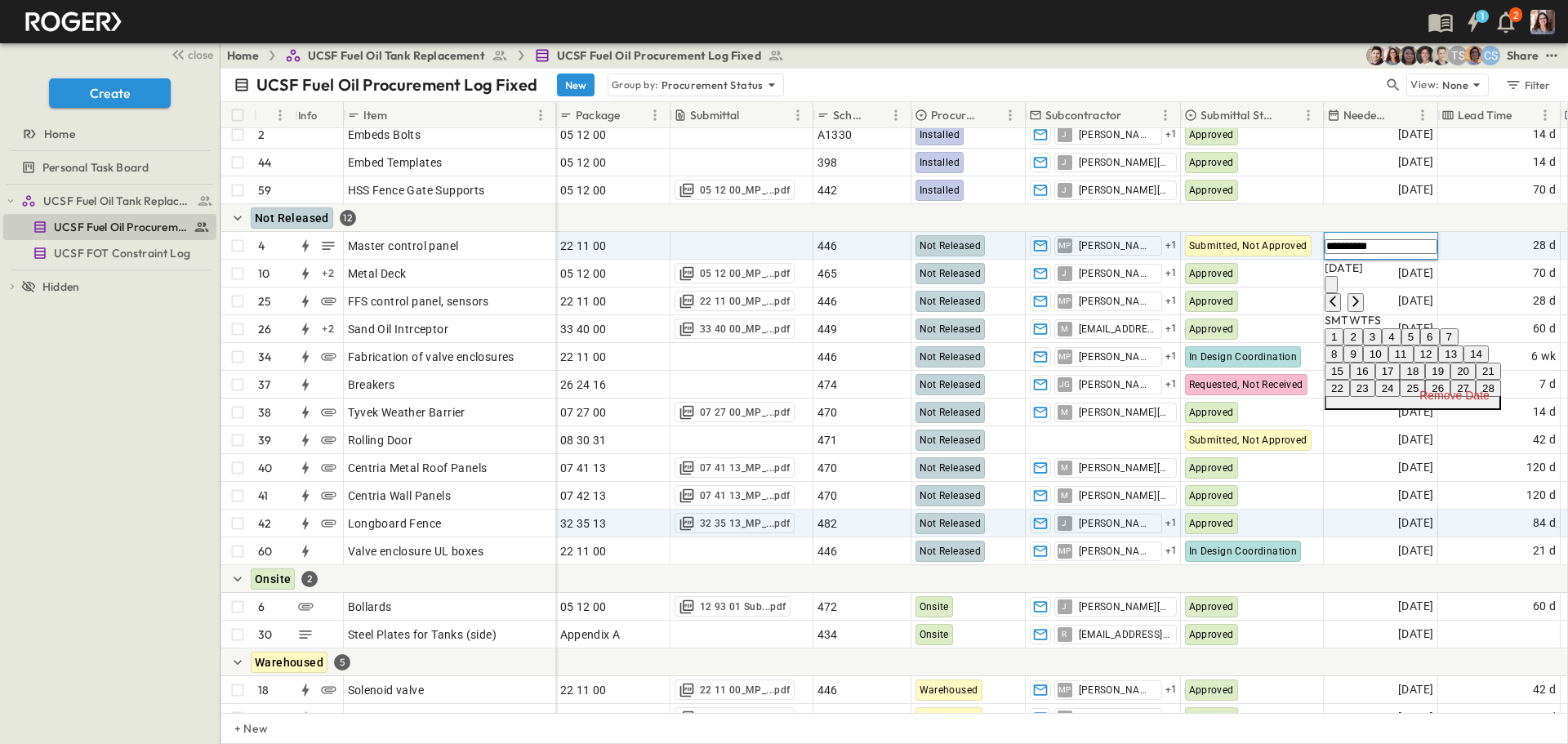
click at [1338, 276] on button "calendar view is open, switch to year view" at bounding box center [1331, 284] width 13 height 17
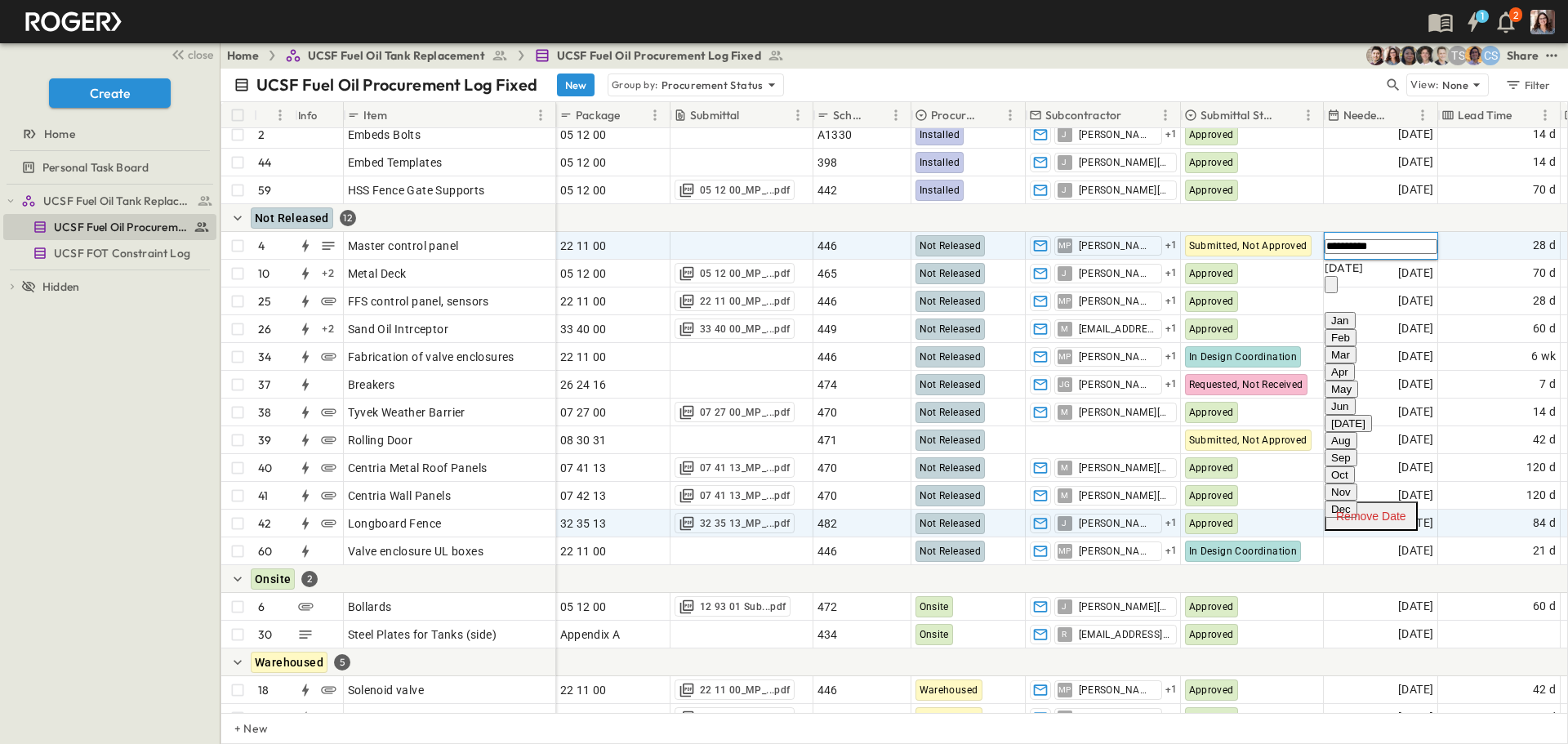
click at [1358, 449] on button "Sep" at bounding box center [1341, 457] width 33 height 17
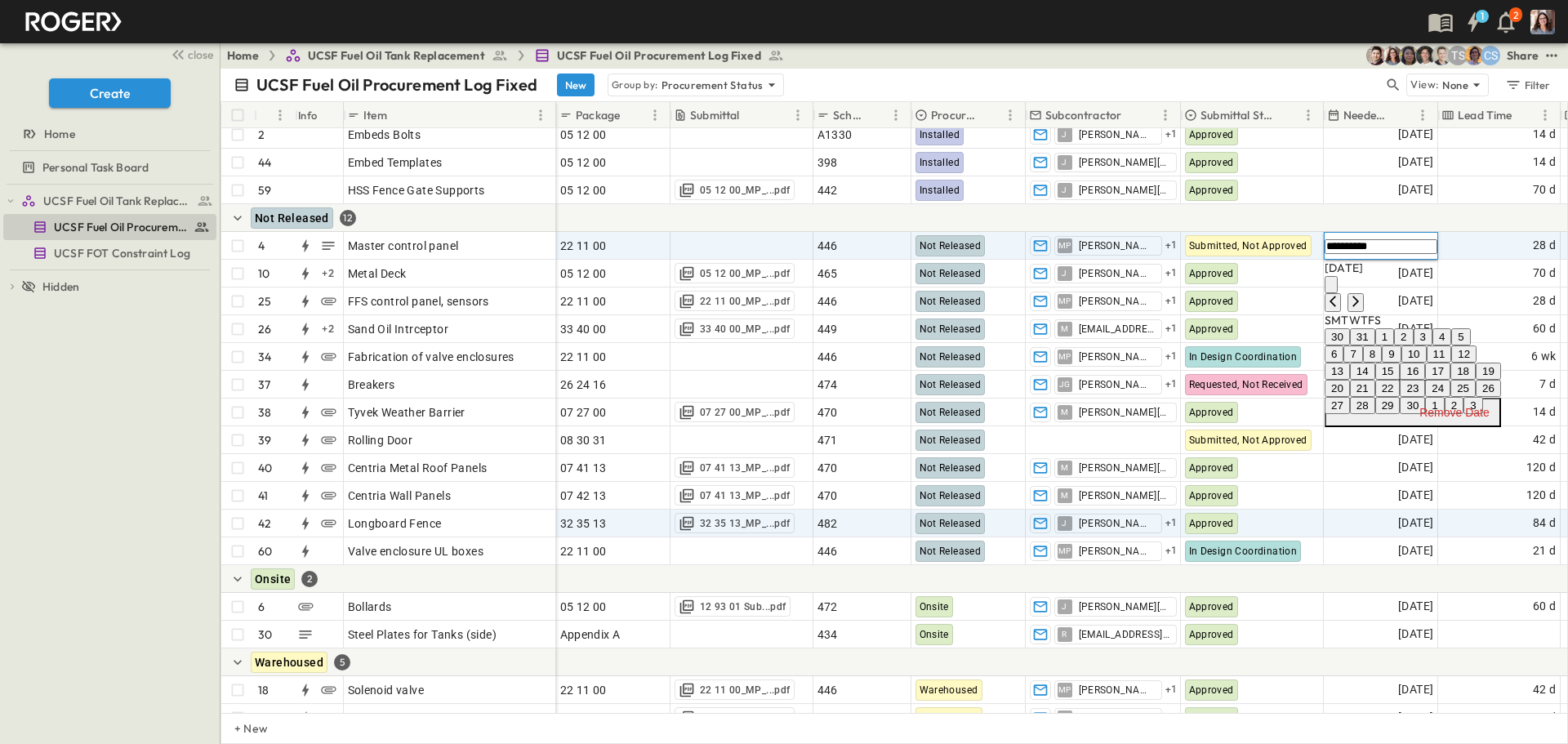
click at [1331, 288] on icon "calendar view is open, switch to year view" at bounding box center [1331, 288] width 0 height 0
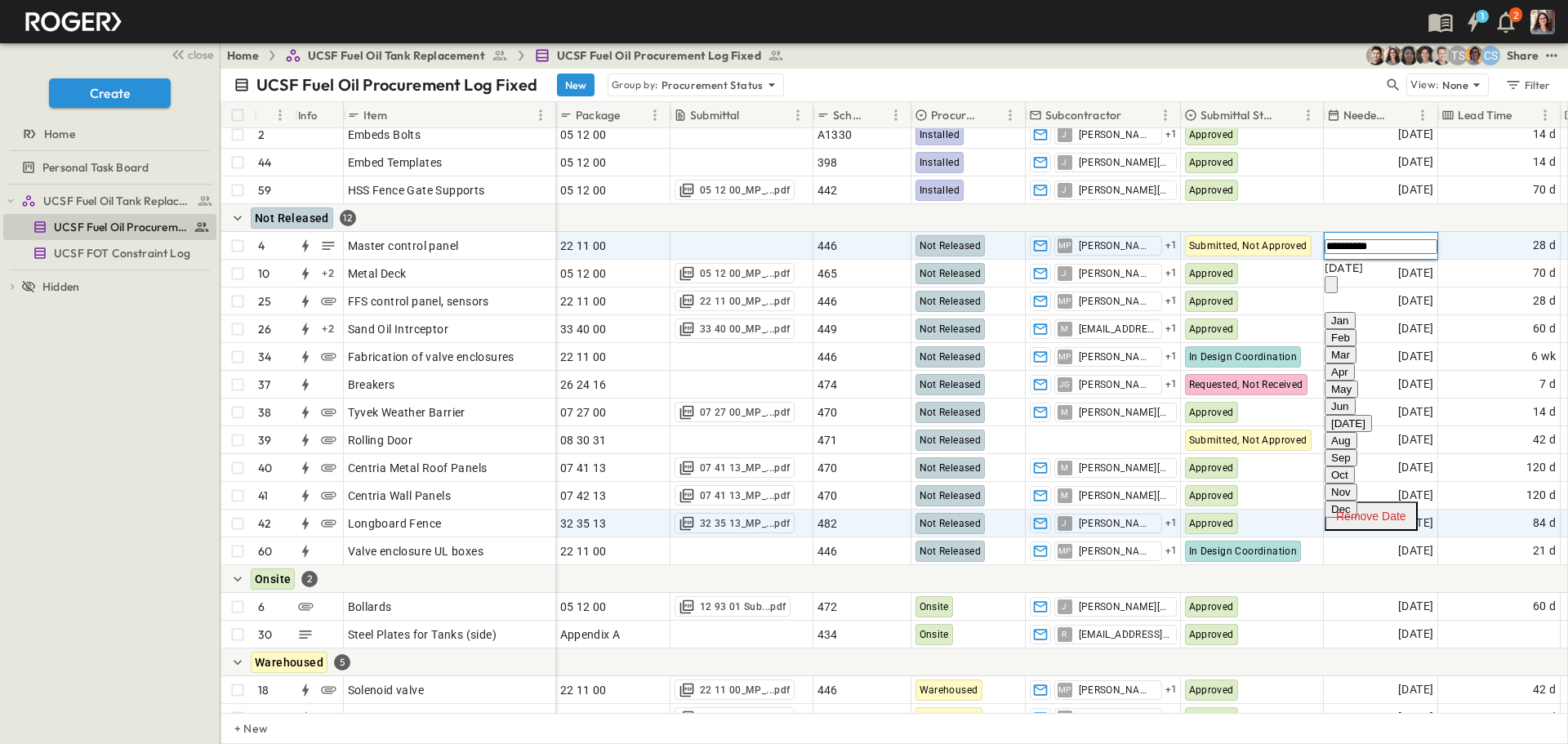
click at [1418, 275] on div "[DATE]" at bounding box center [1371, 268] width 93 height 16
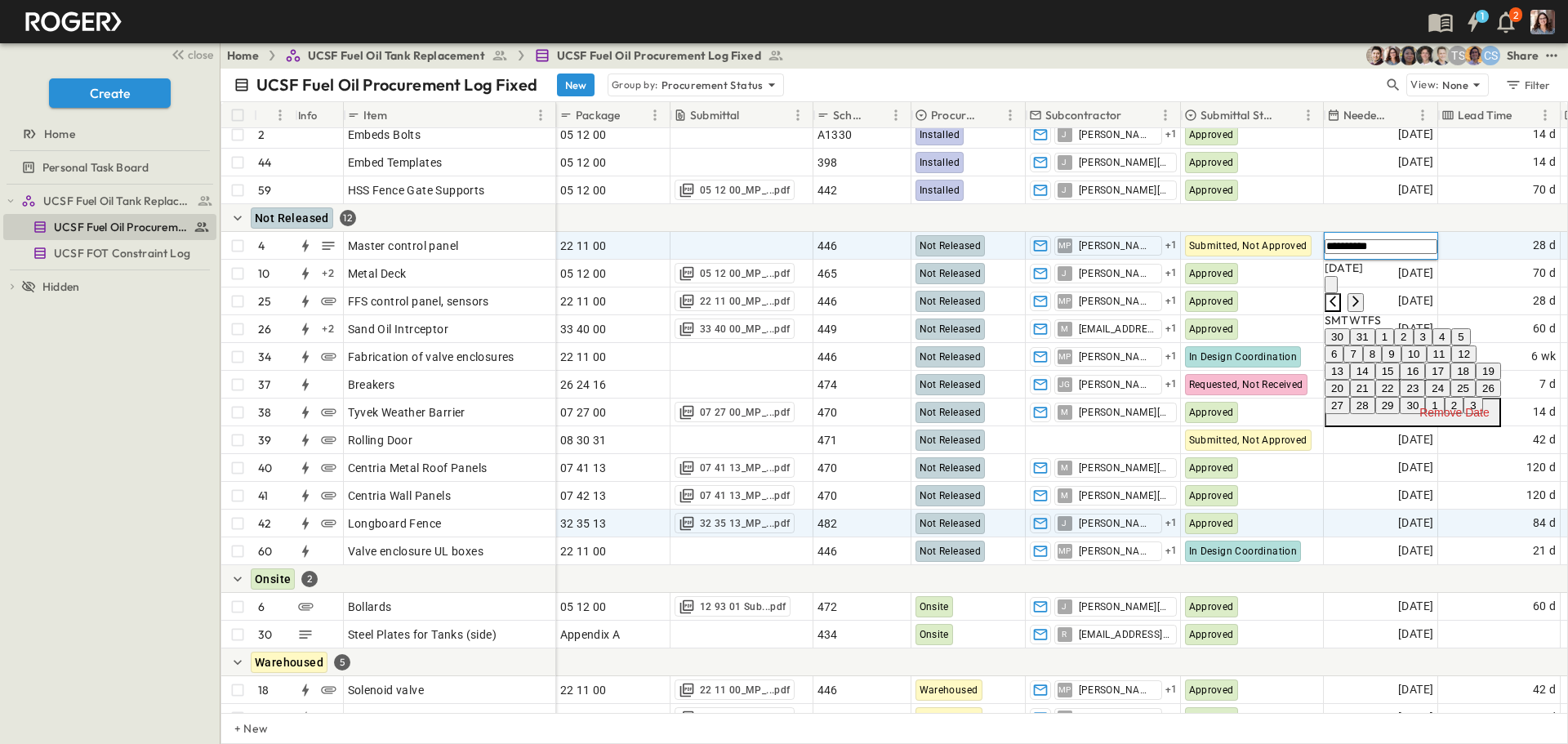
click at [1339, 295] on icon "Previous month" at bounding box center [1333, 301] width 13 height 13
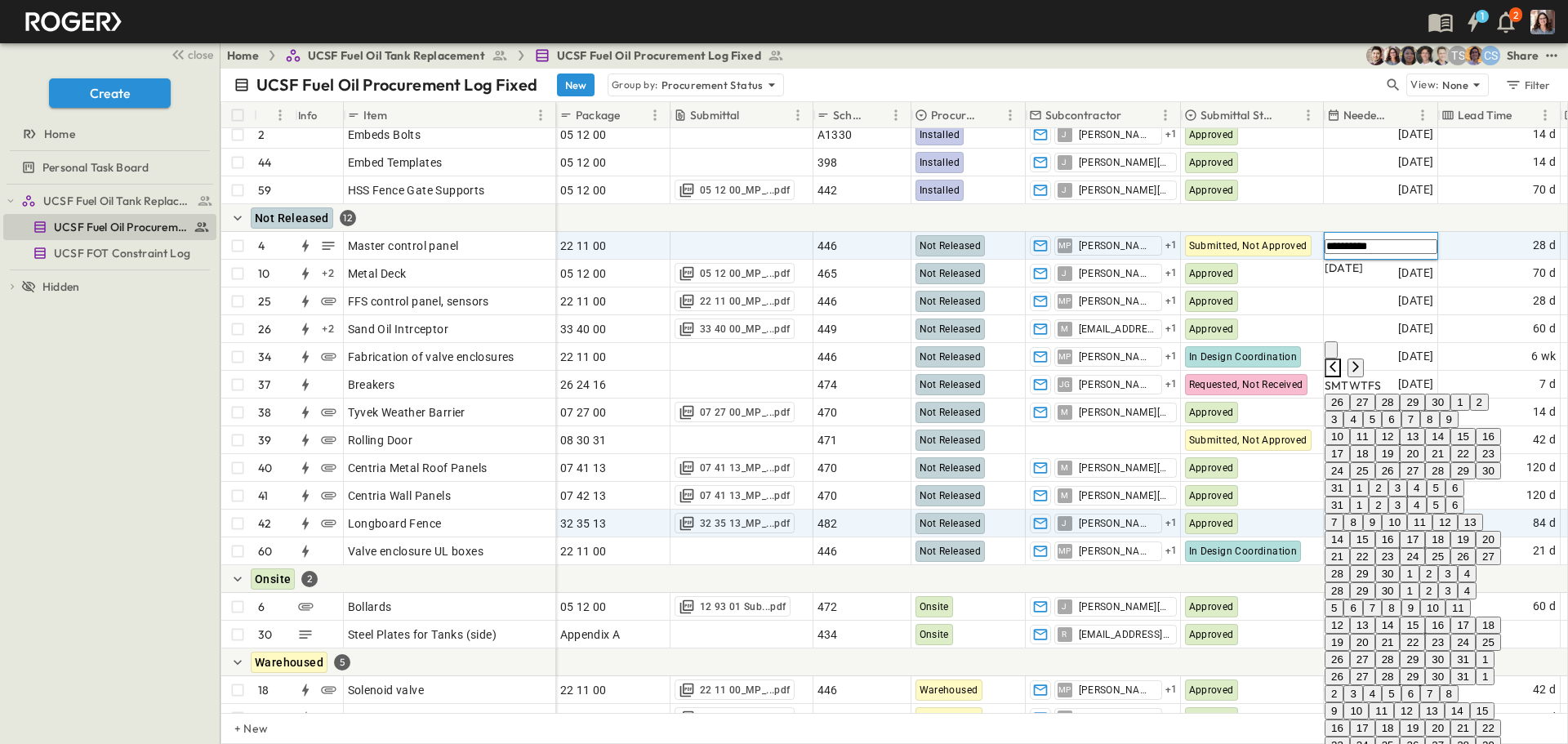
click at [1339, 360] on icon "Previous month" at bounding box center [1333, 366] width 13 height 13
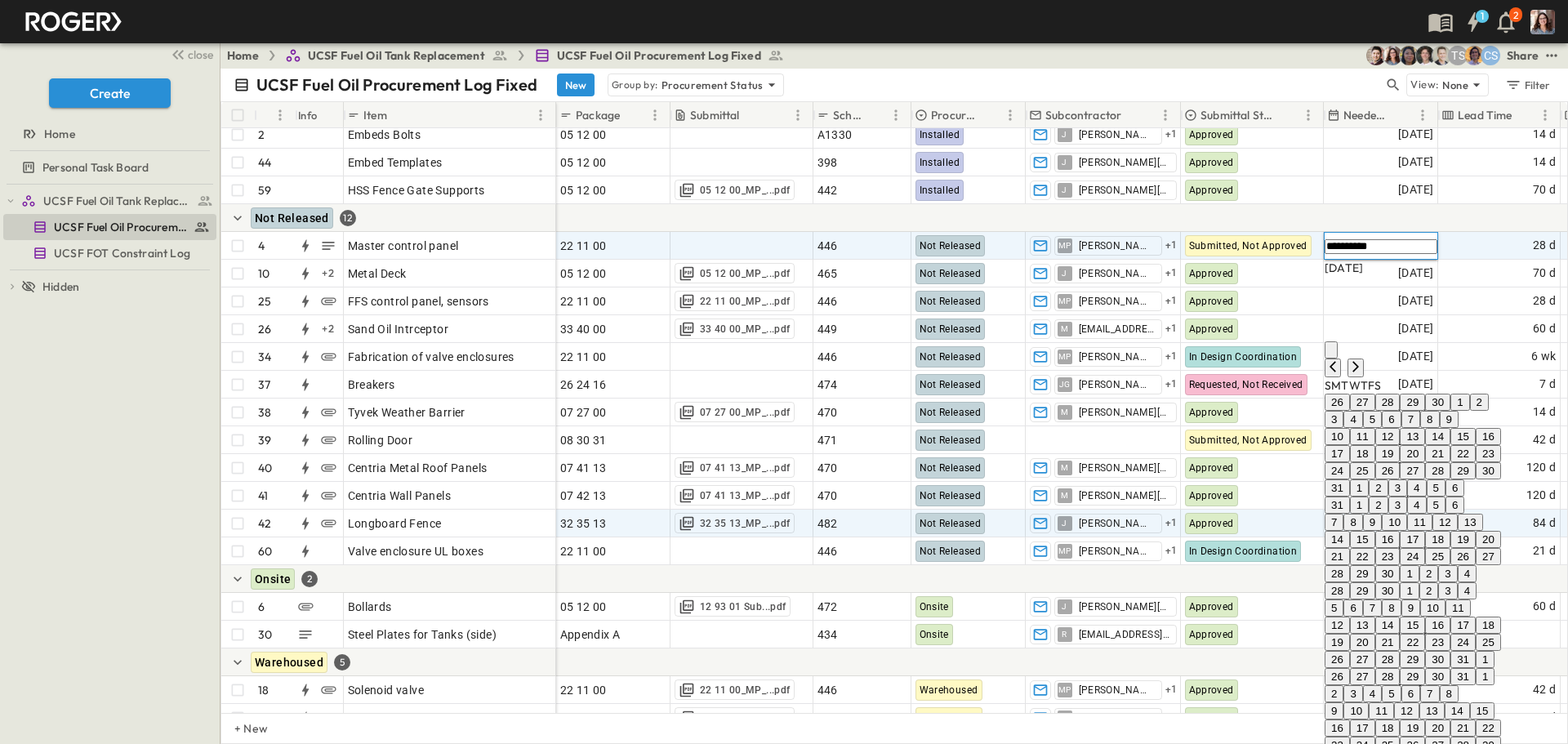
click at [1339, 360] on icon "Previous month" at bounding box center [1333, 366] width 13 height 13
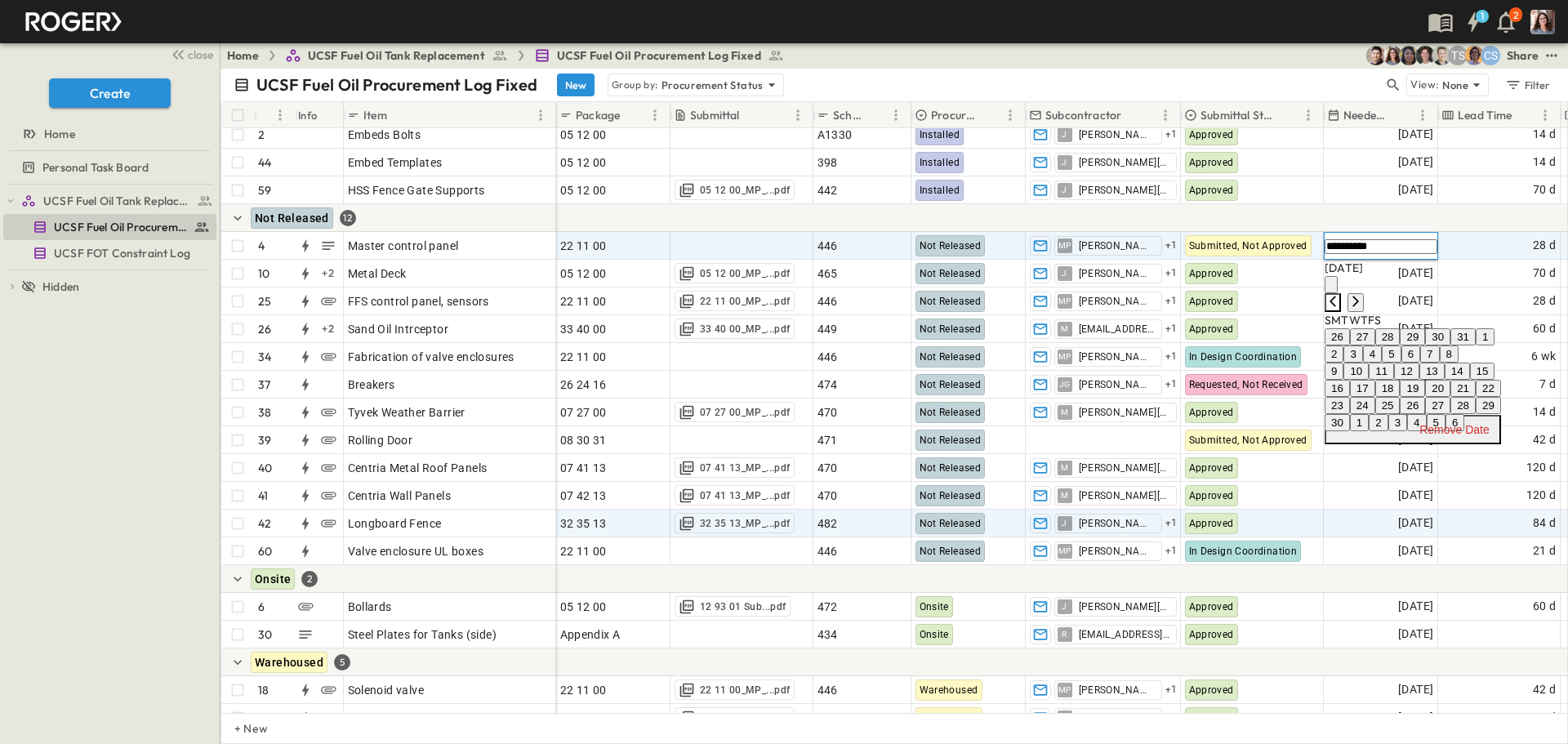
click at [1339, 295] on icon "Previous month" at bounding box center [1333, 301] width 13 height 13
click at [1401, 414] on button "30" at bounding box center [1389, 405] width 26 height 17
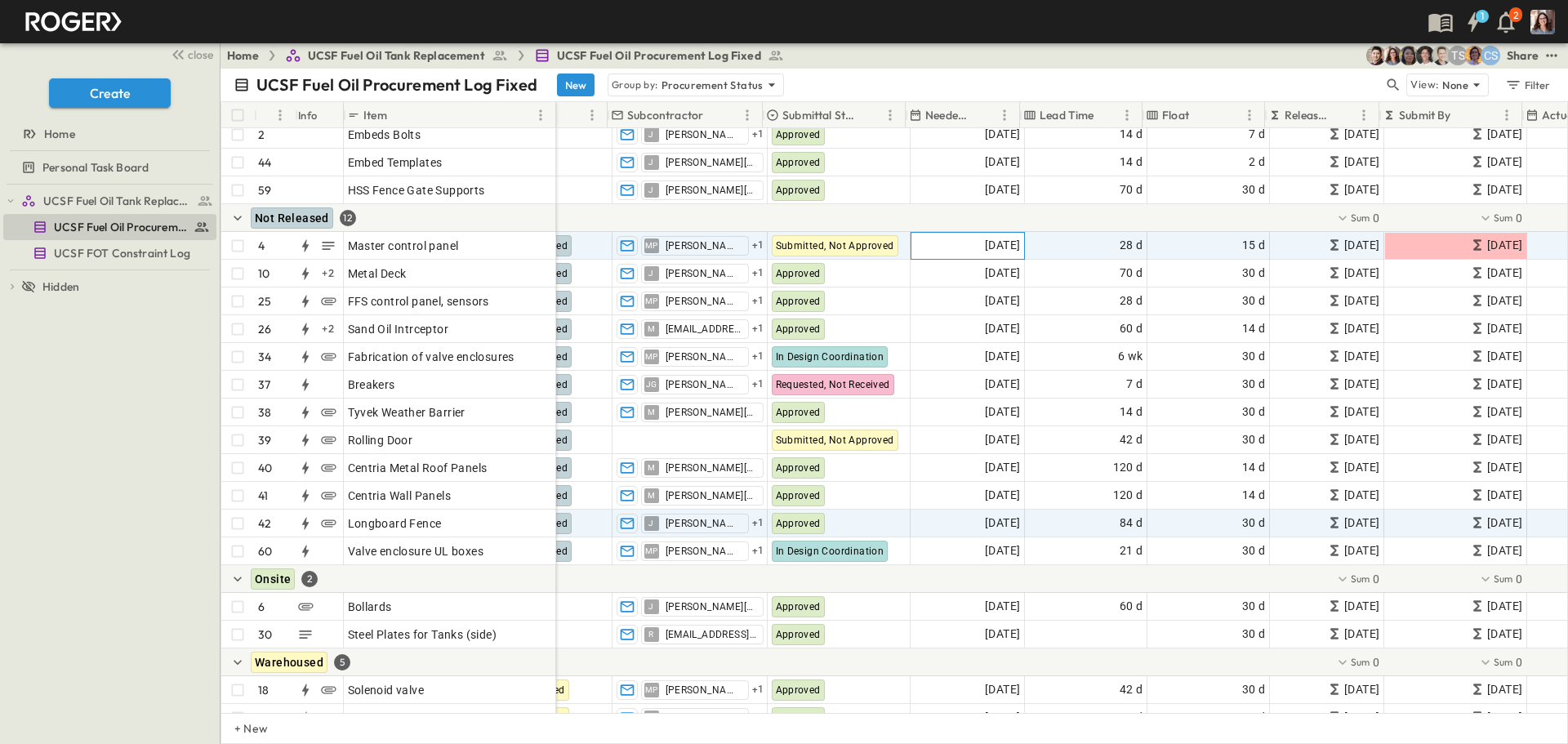
scroll to position [729, 410]
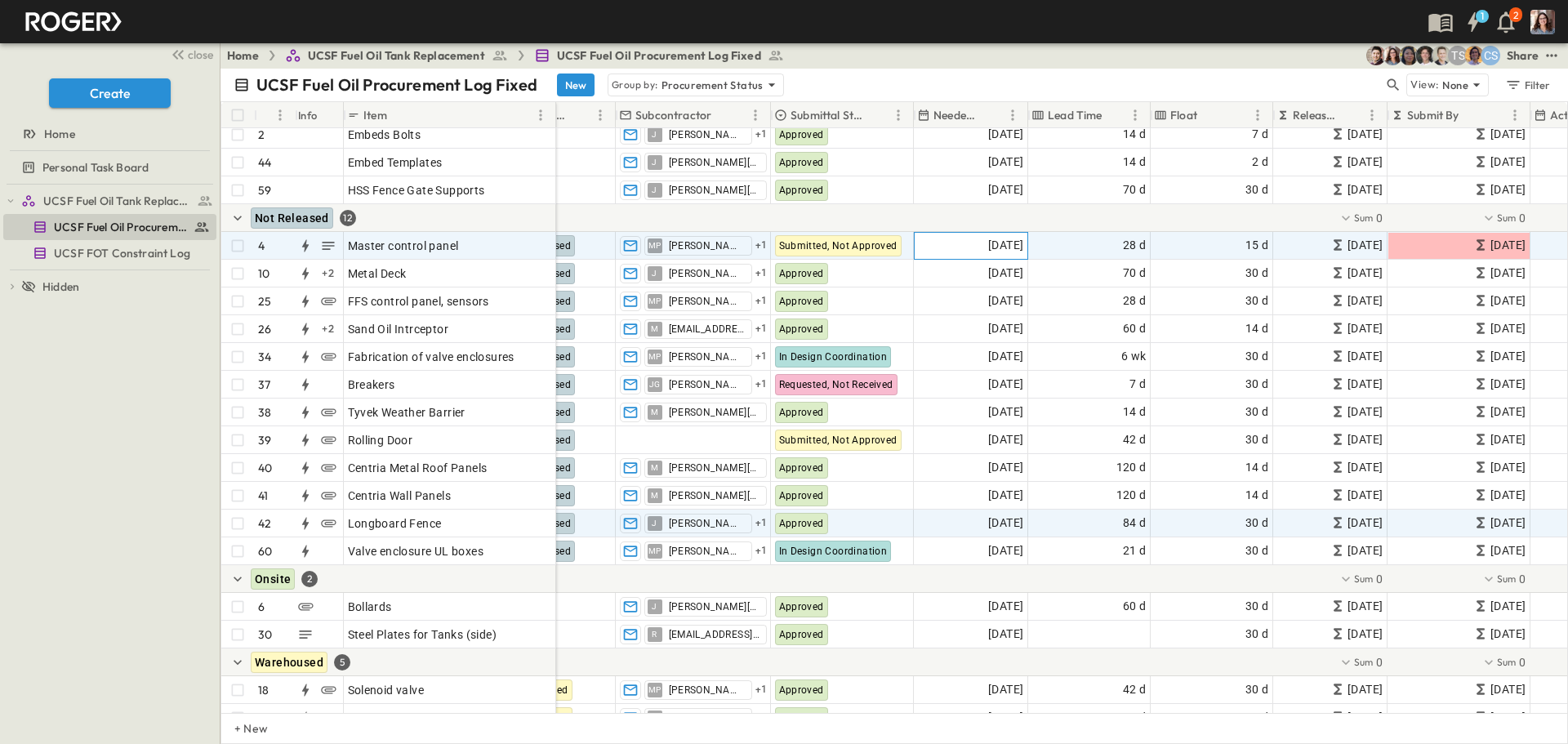
click at [1015, 247] on span "[DATE]" at bounding box center [1006, 245] width 36 height 19
click at [1030, 244] on icon "Tracking Date Menu" at bounding box center [1038, 246] width 16 height 16
click at [1031, 243] on icon "Tracking Date Menu" at bounding box center [1037, 244] width 12 height 14
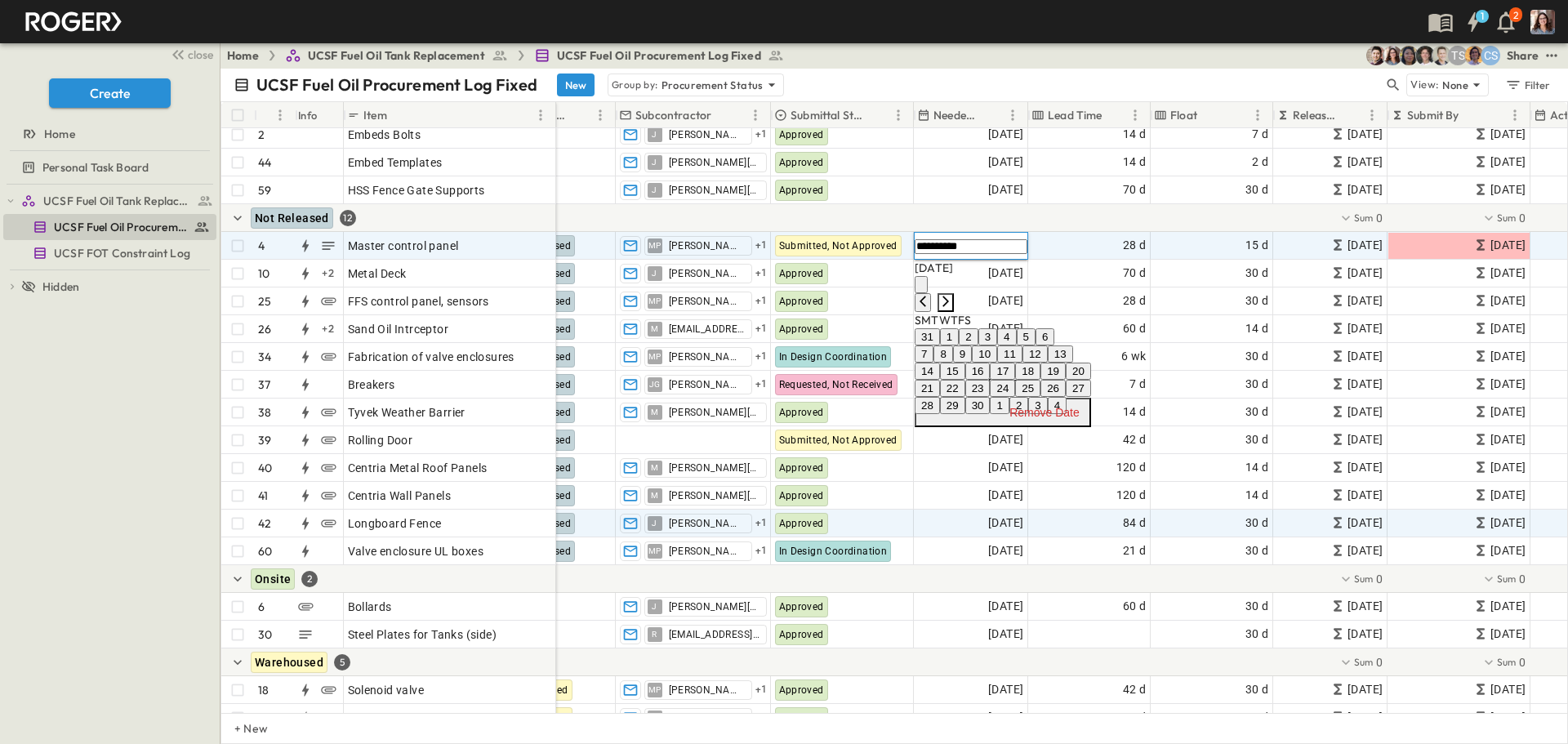
click at [952, 295] on icon "Next month" at bounding box center [946, 301] width 13 height 13
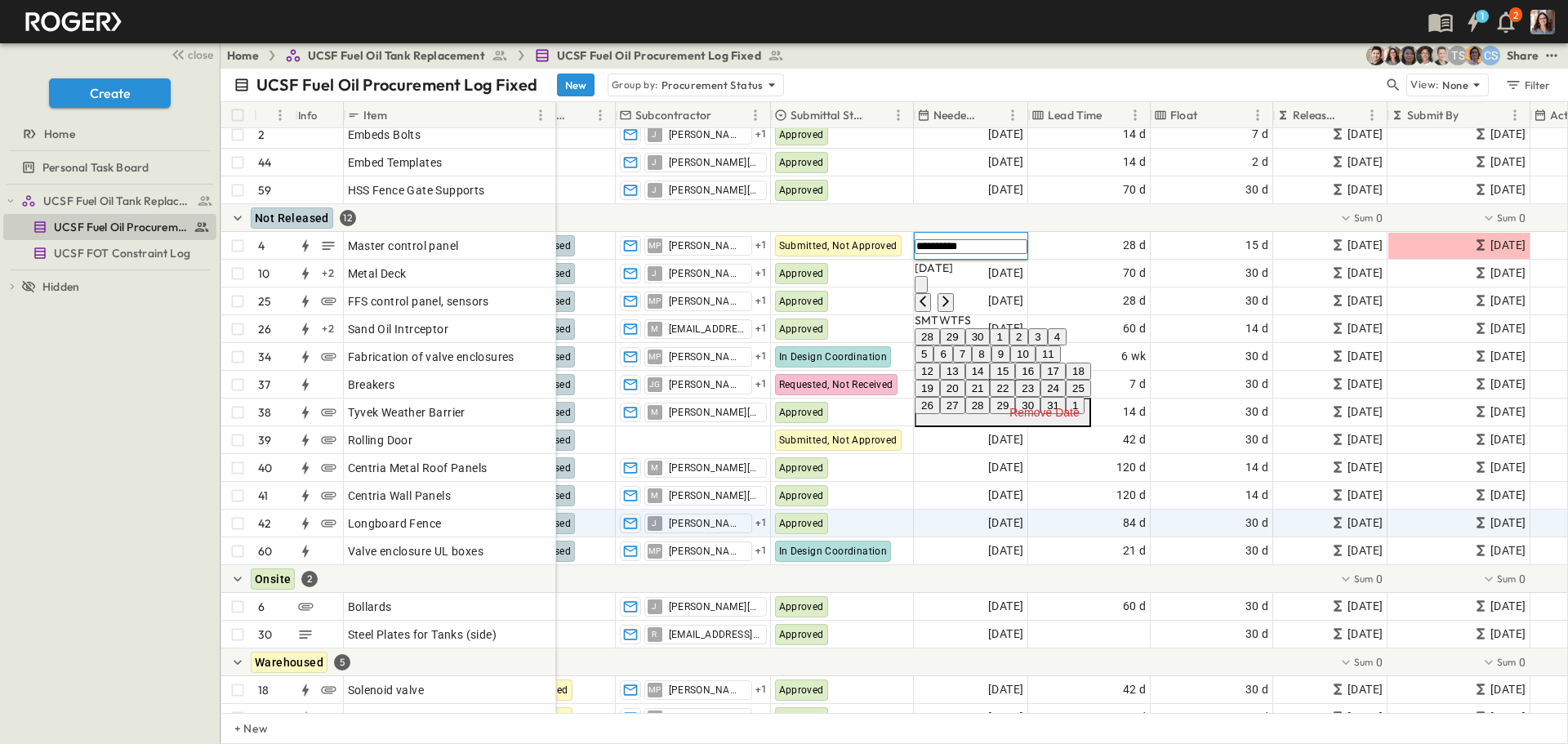
click at [1066, 380] on button "17" at bounding box center [1053, 371] width 26 height 17
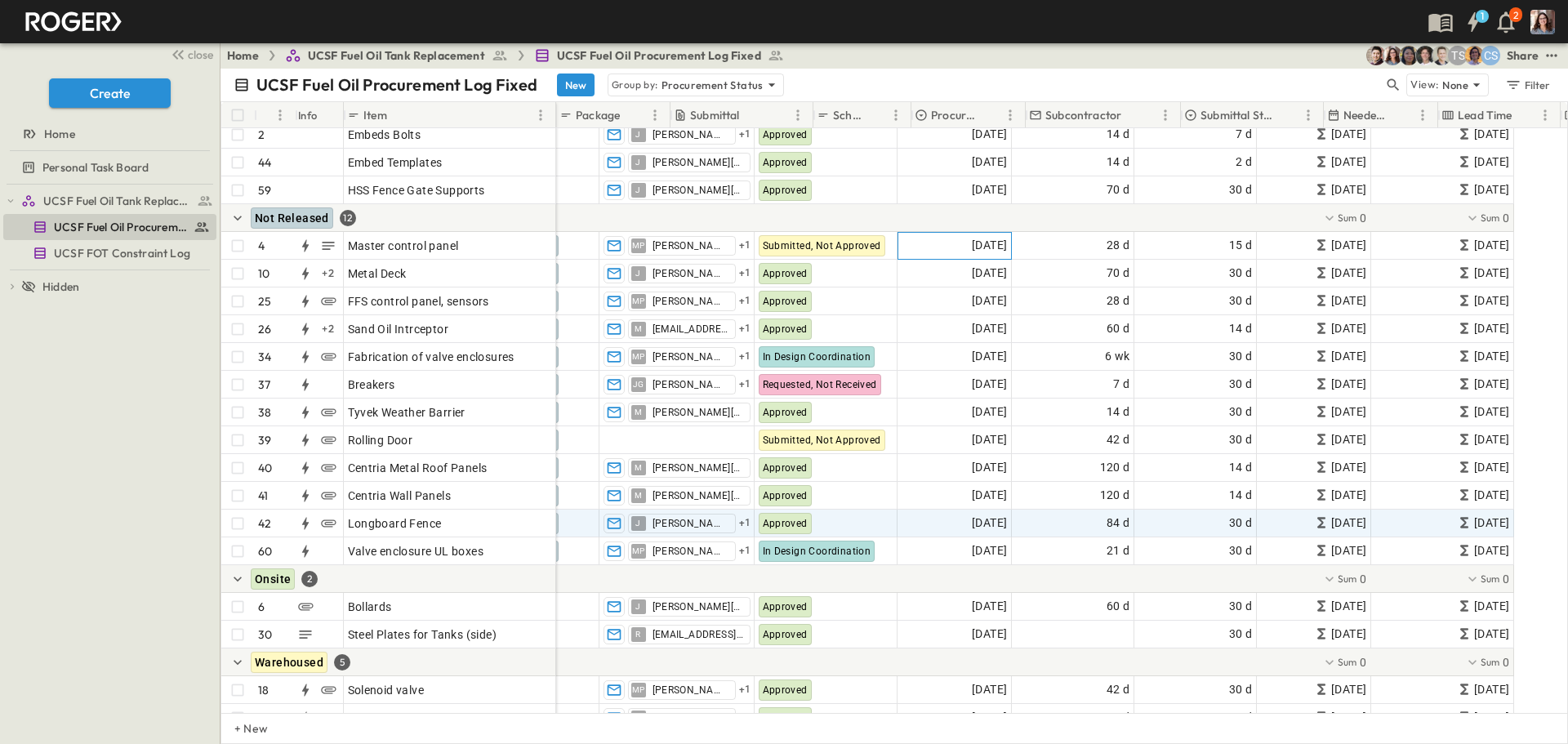
scroll to position [729, 0]
